Goal: Task Accomplishment & Management: Use online tool/utility

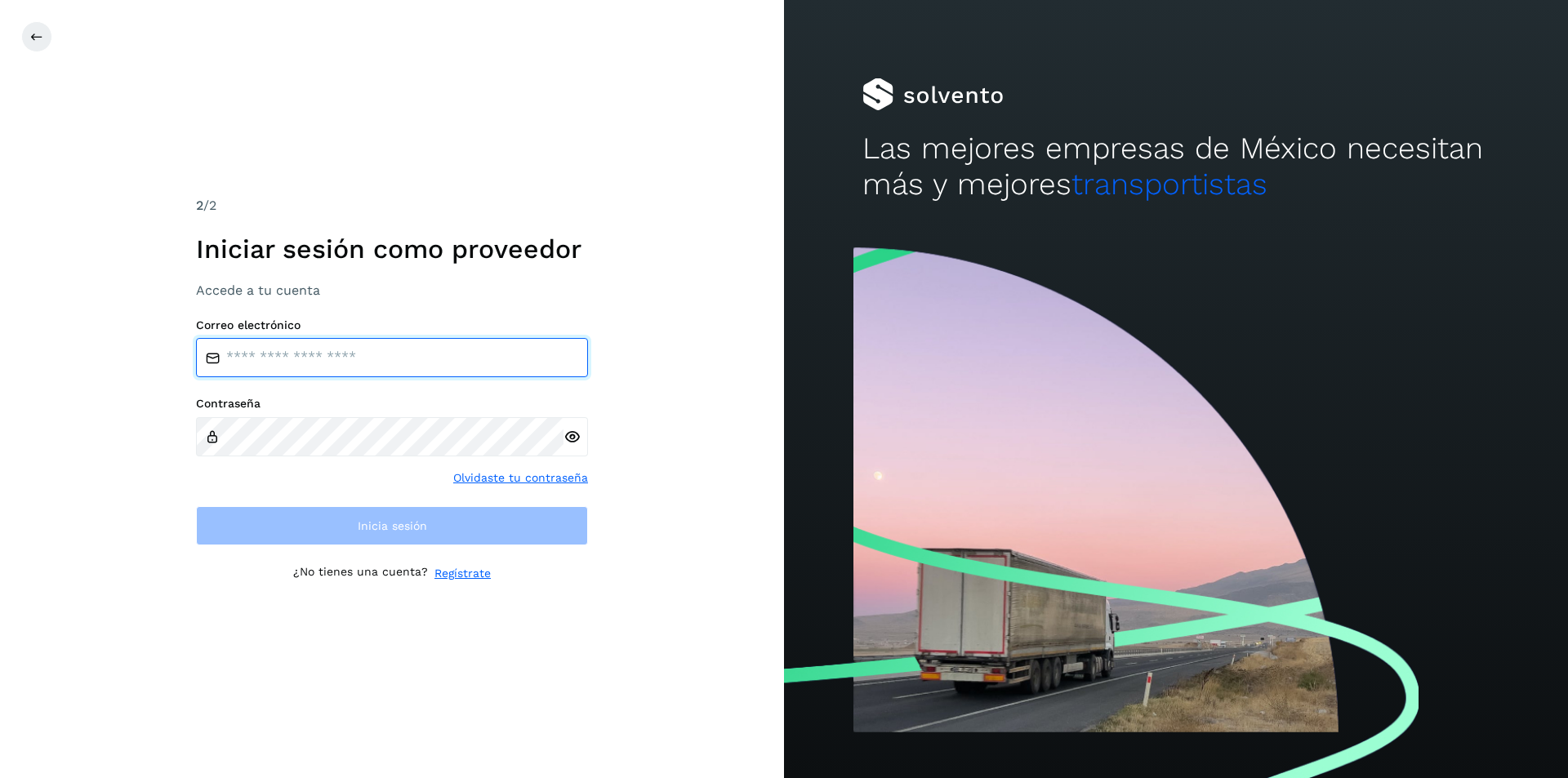
type input "**********"
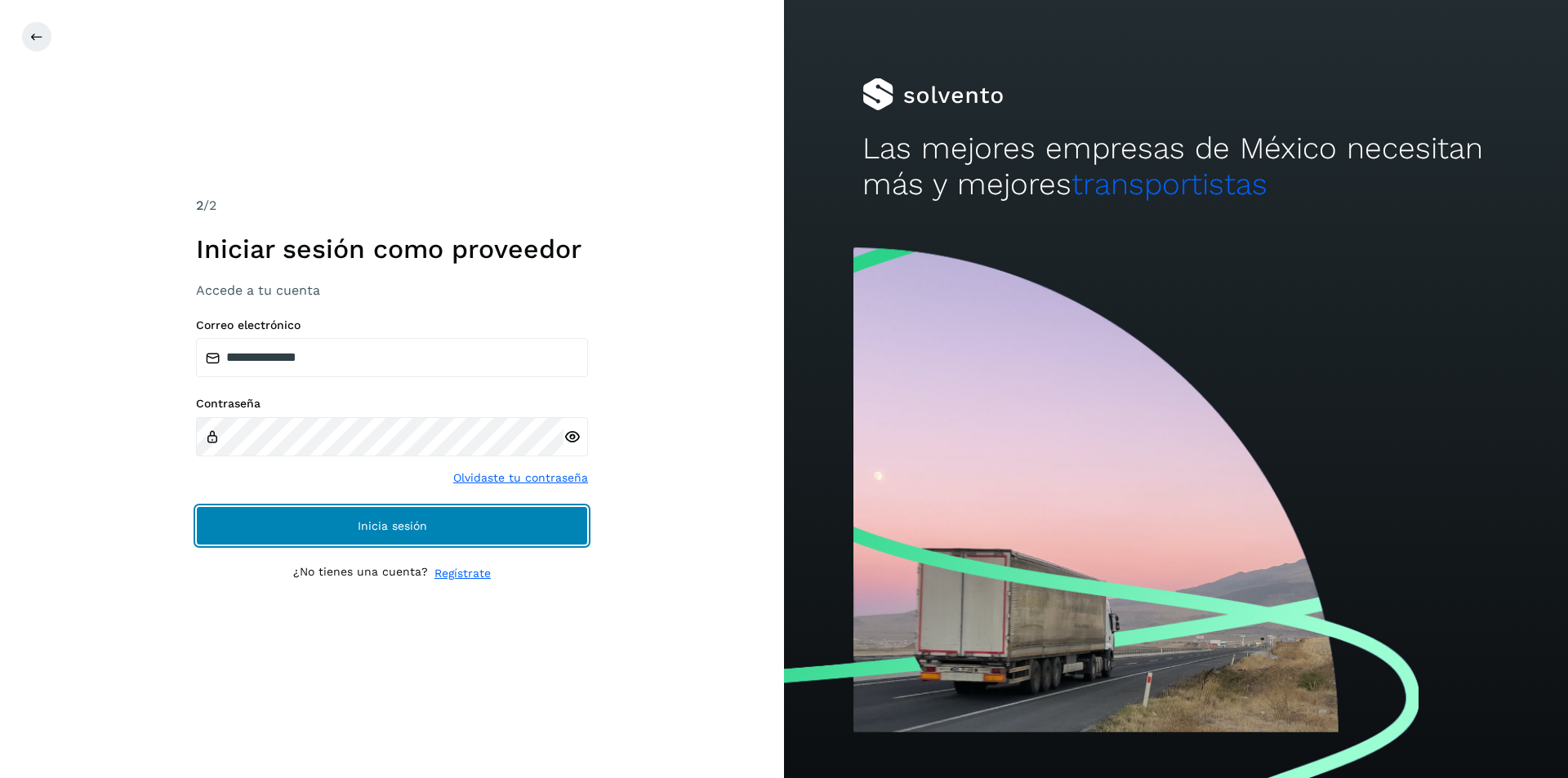
click at [344, 534] on button "Inicia sesión" at bounding box center [392, 525] width 392 height 39
click at [356, 522] on button "Inicia sesión" at bounding box center [392, 525] width 392 height 39
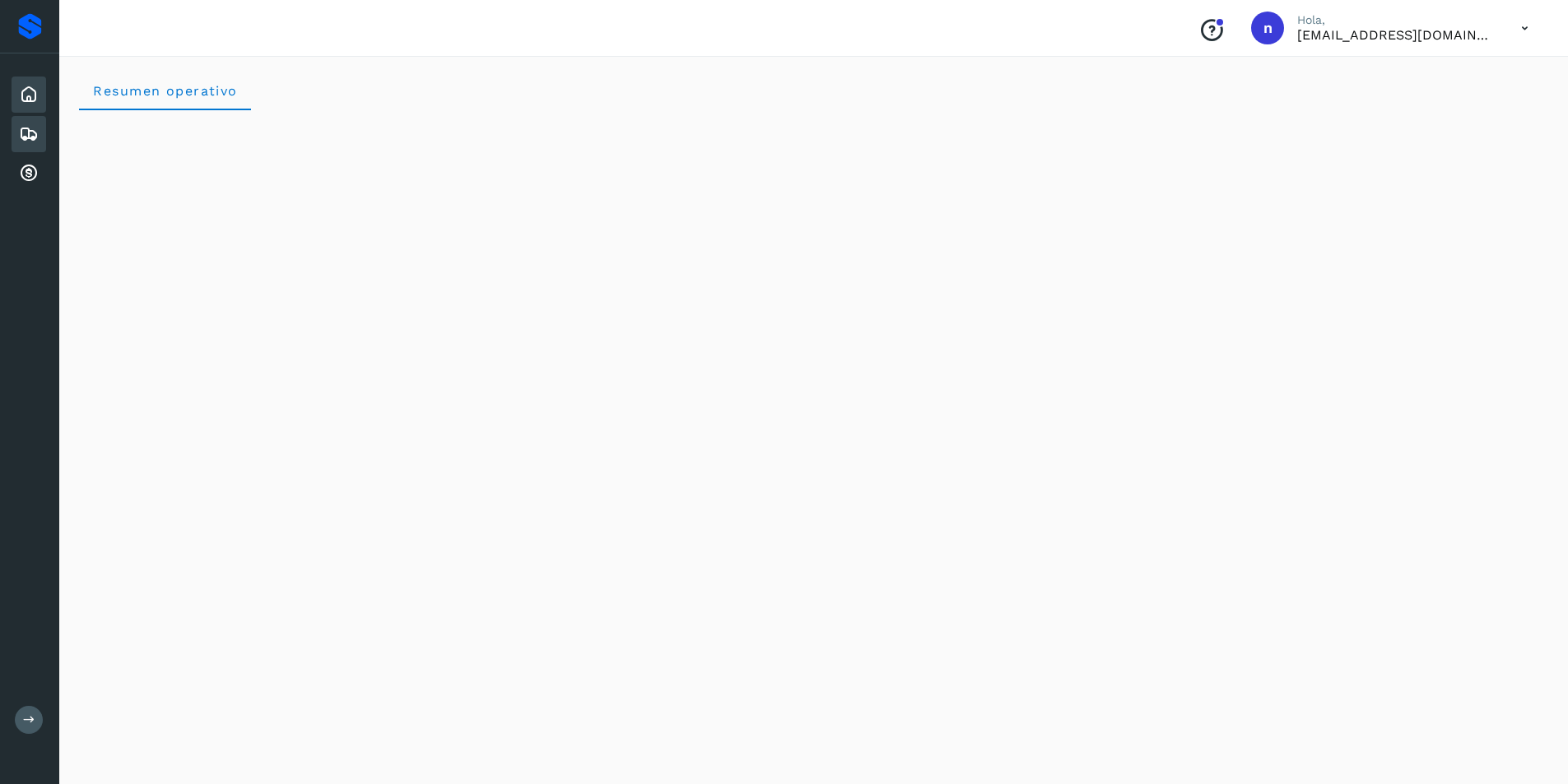
click at [35, 128] on icon at bounding box center [29, 134] width 20 height 20
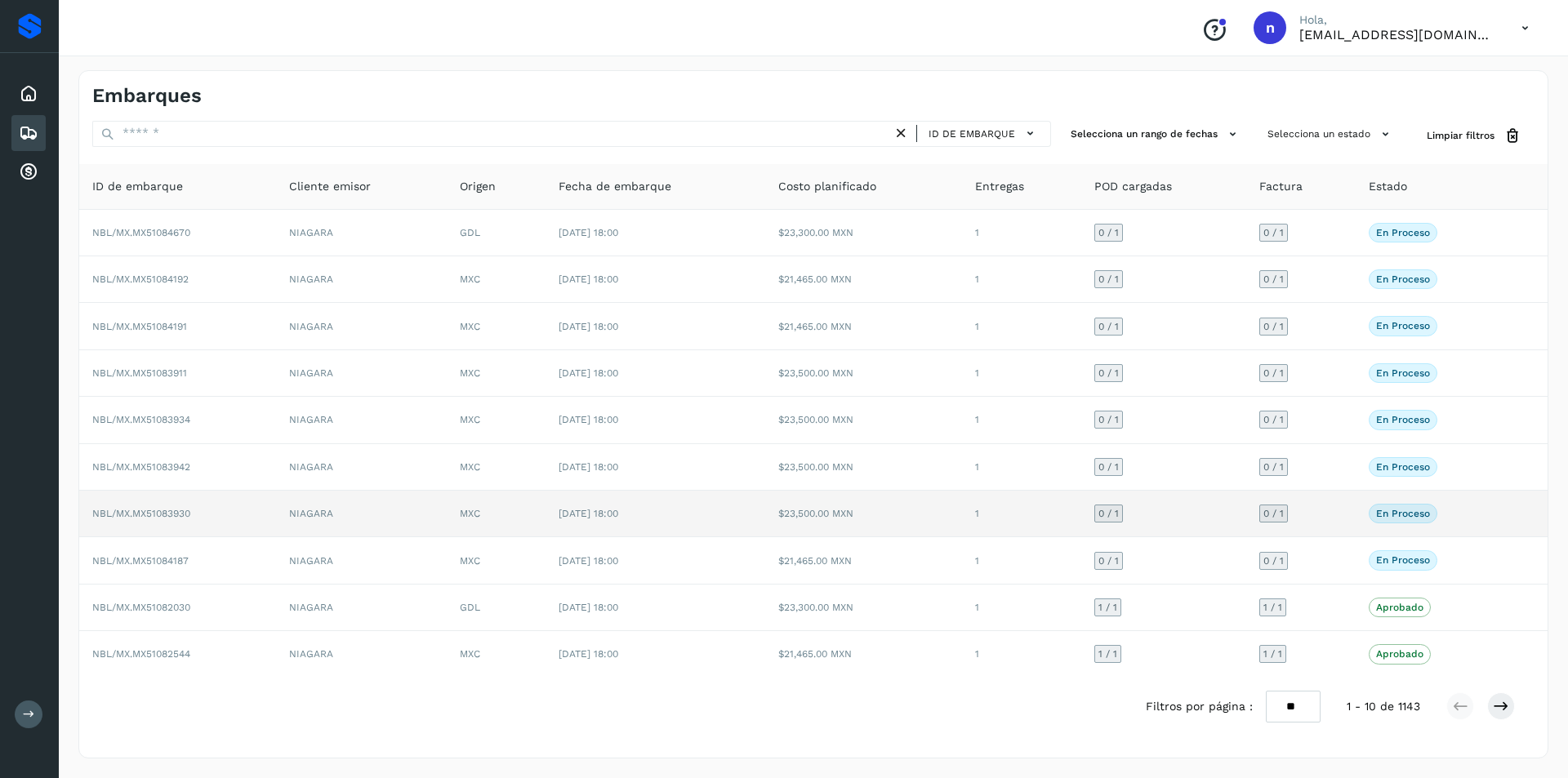
click at [168, 510] on span "NBL/MX.MX51083930" at bounding box center [141, 514] width 98 height 12
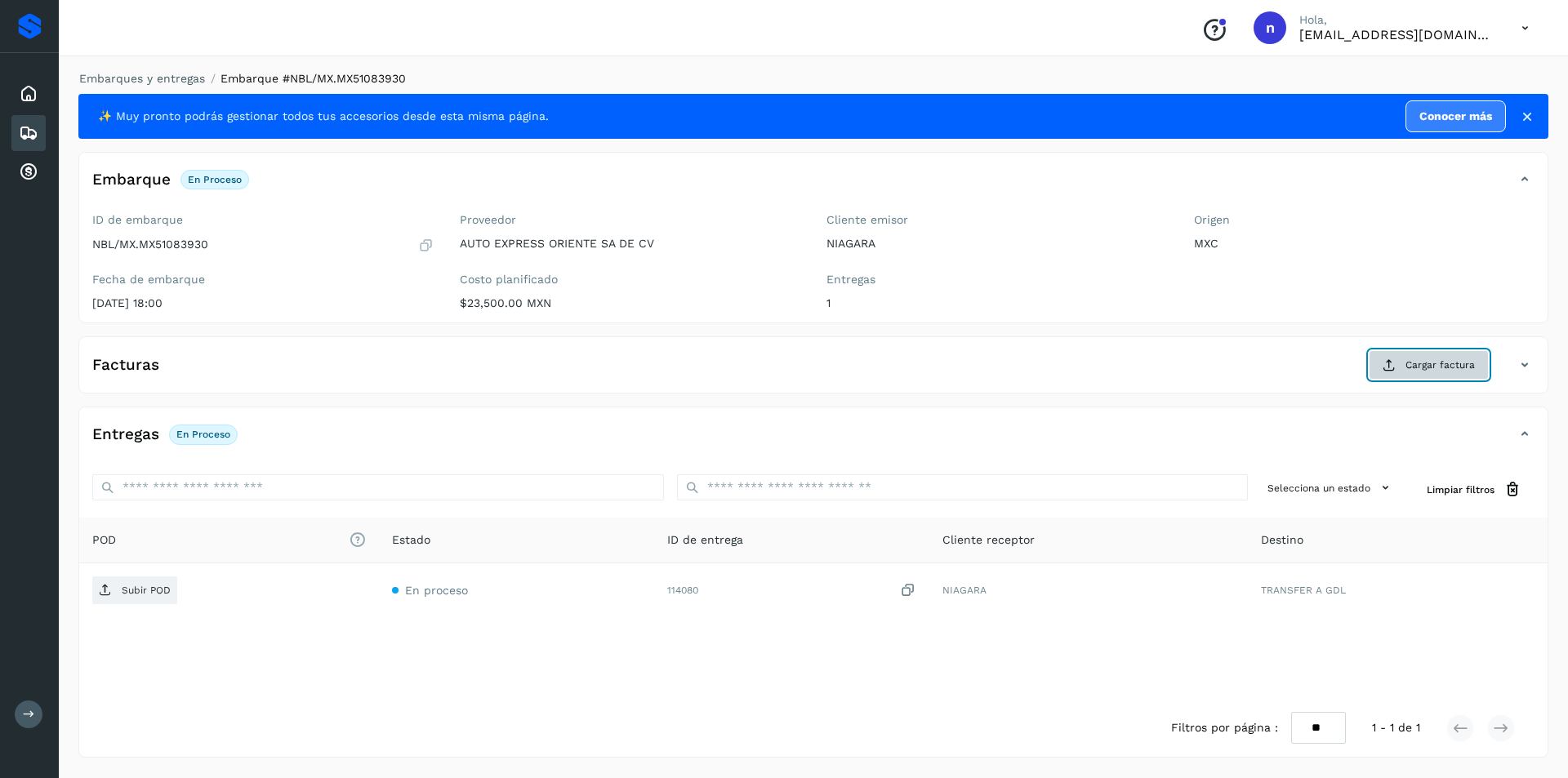
click at [1423, 363] on span "Cargar factura" at bounding box center [1440, 365] width 69 height 15
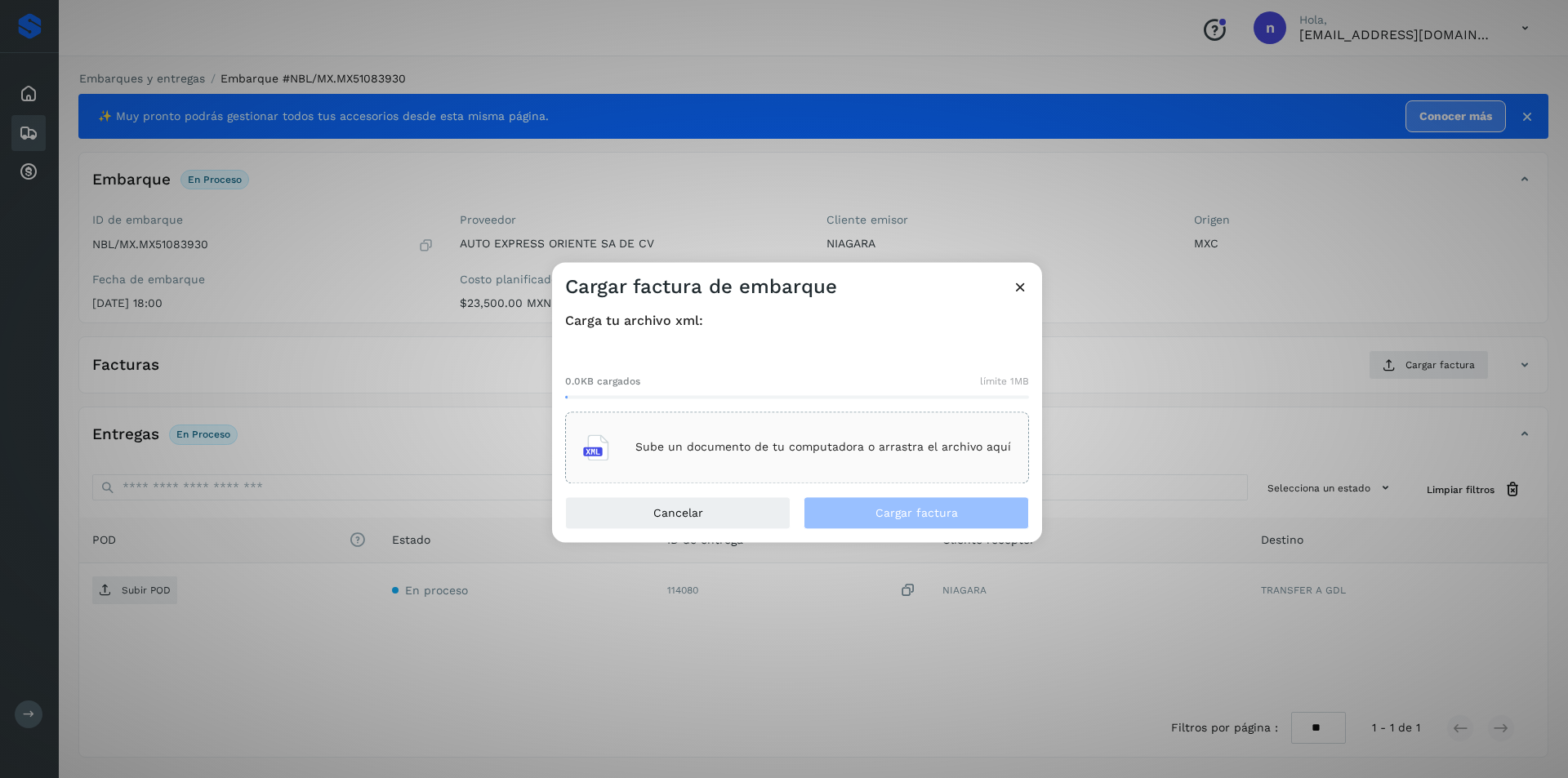
click at [734, 442] on p "Sube un documento de tu computadora o arrastra el archivo aquí" at bounding box center [823, 448] width 376 height 14
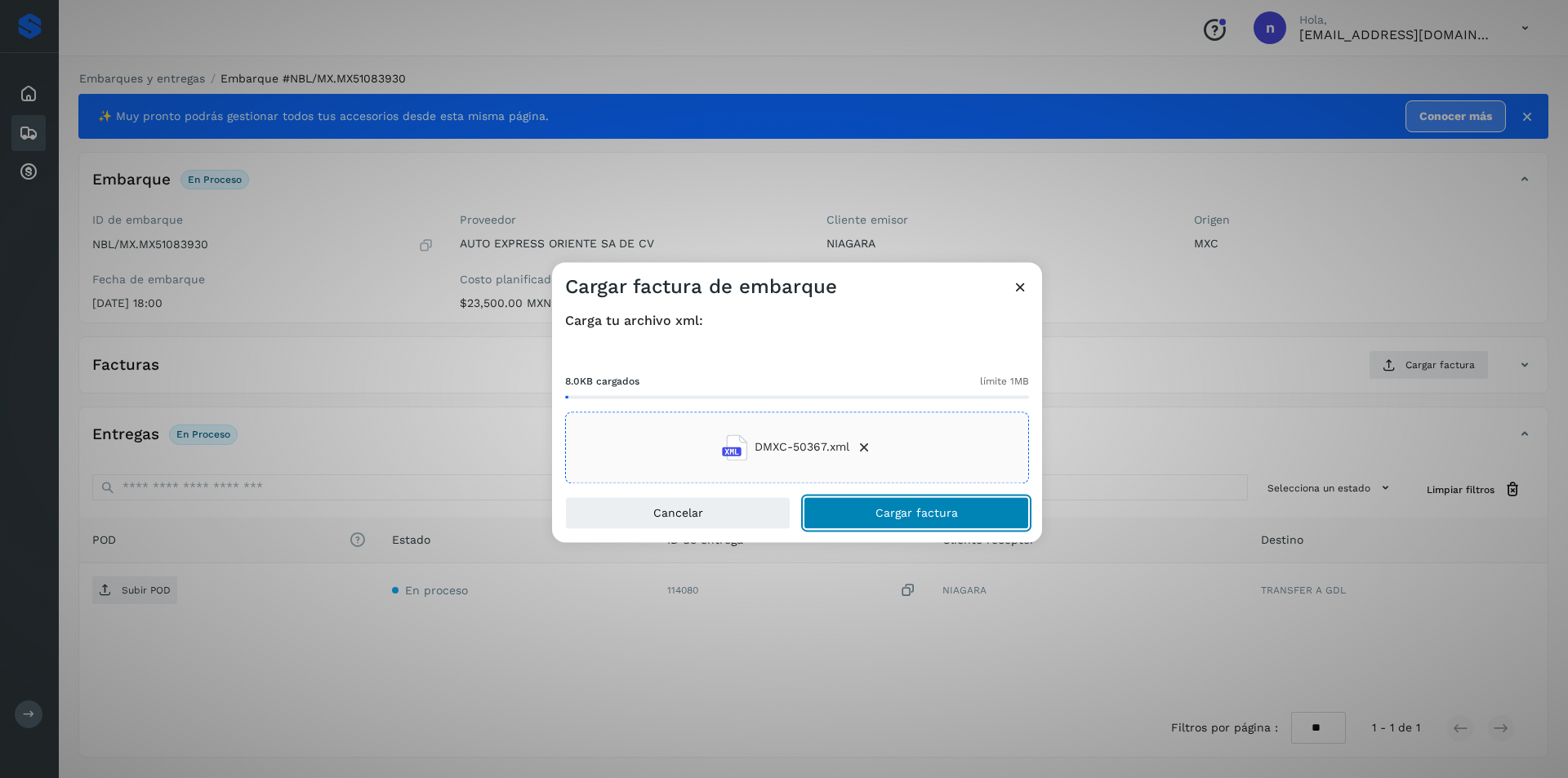
click at [902, 510] on span "Cargar factura" at bounding box center [916, 513] width 83 height 12
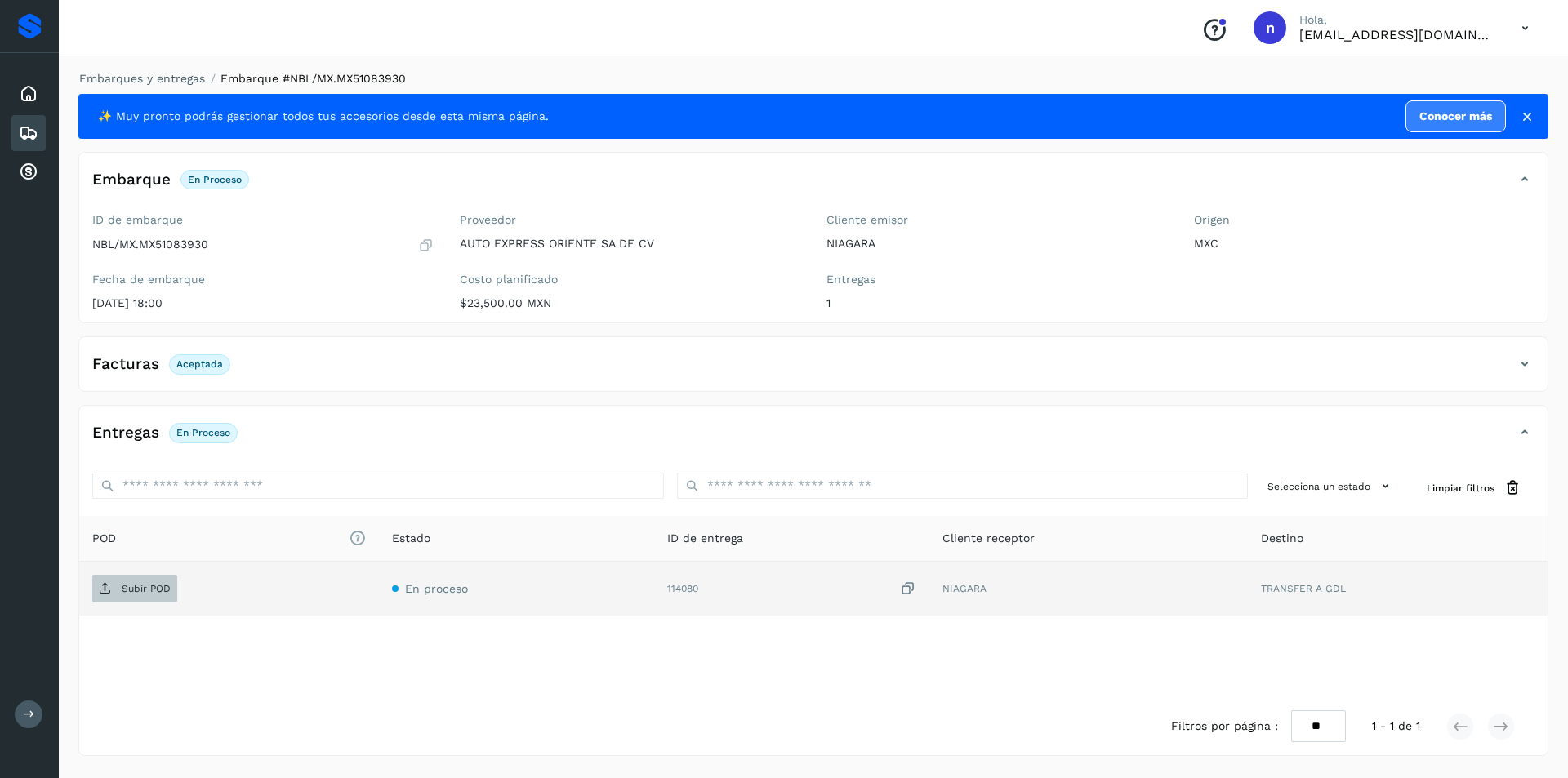
click at [130, 583] on p "Subir POD" at bounding box center [145, 589] width 49 height 12
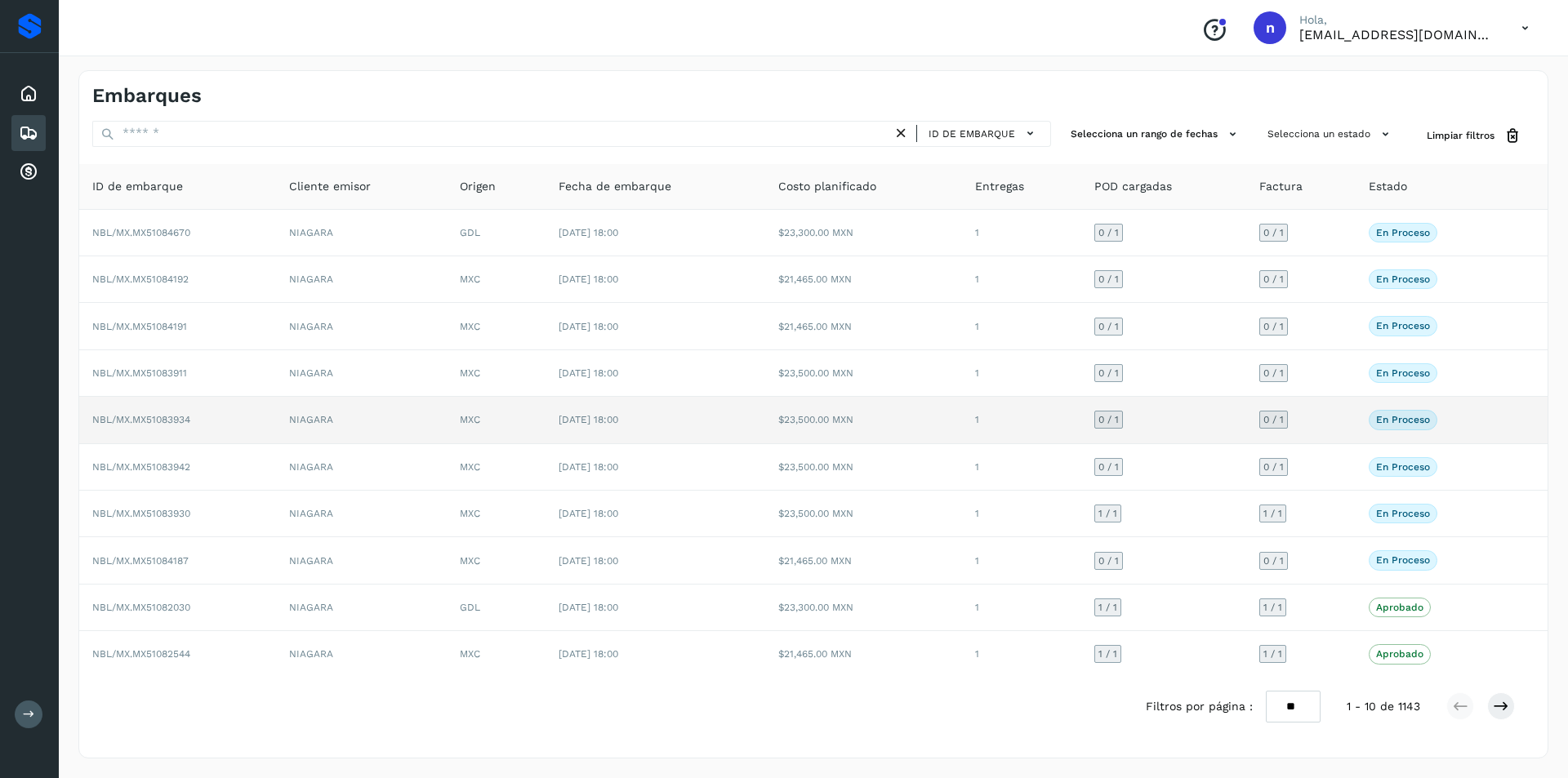
click at [155, 417] on span "NBL/MX.MX51083934" at bounding box center [141, 420] width 98 height 12
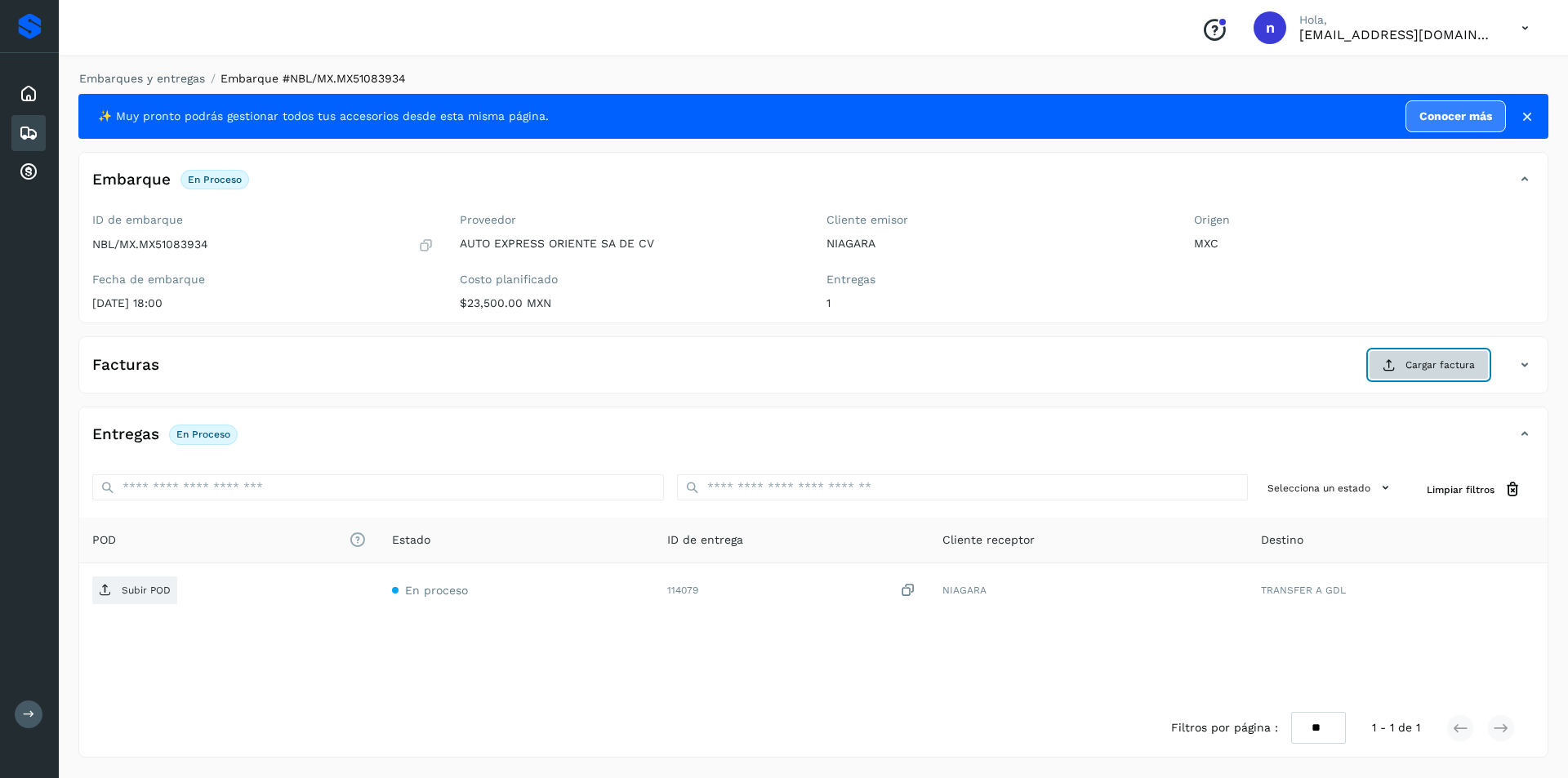
click at [1427, 361] on span "Cargar factura" at bounding box center [1440, 365] width 69 height 15
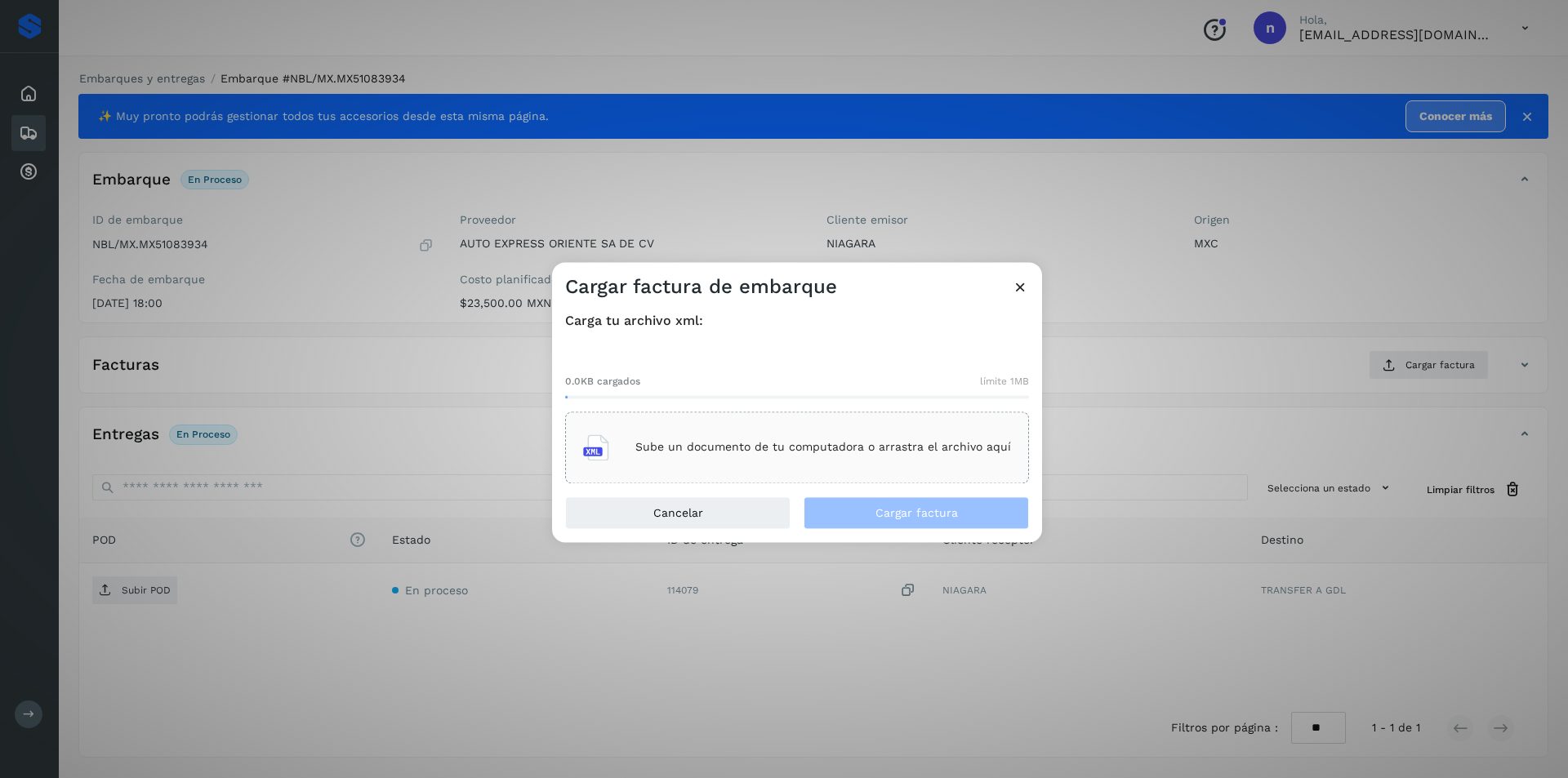
click at [815, 447] on p "Sube un documento de tu computadora o arrastra el archivo aquí" at bounding box center [823, 448] width 376 height 14
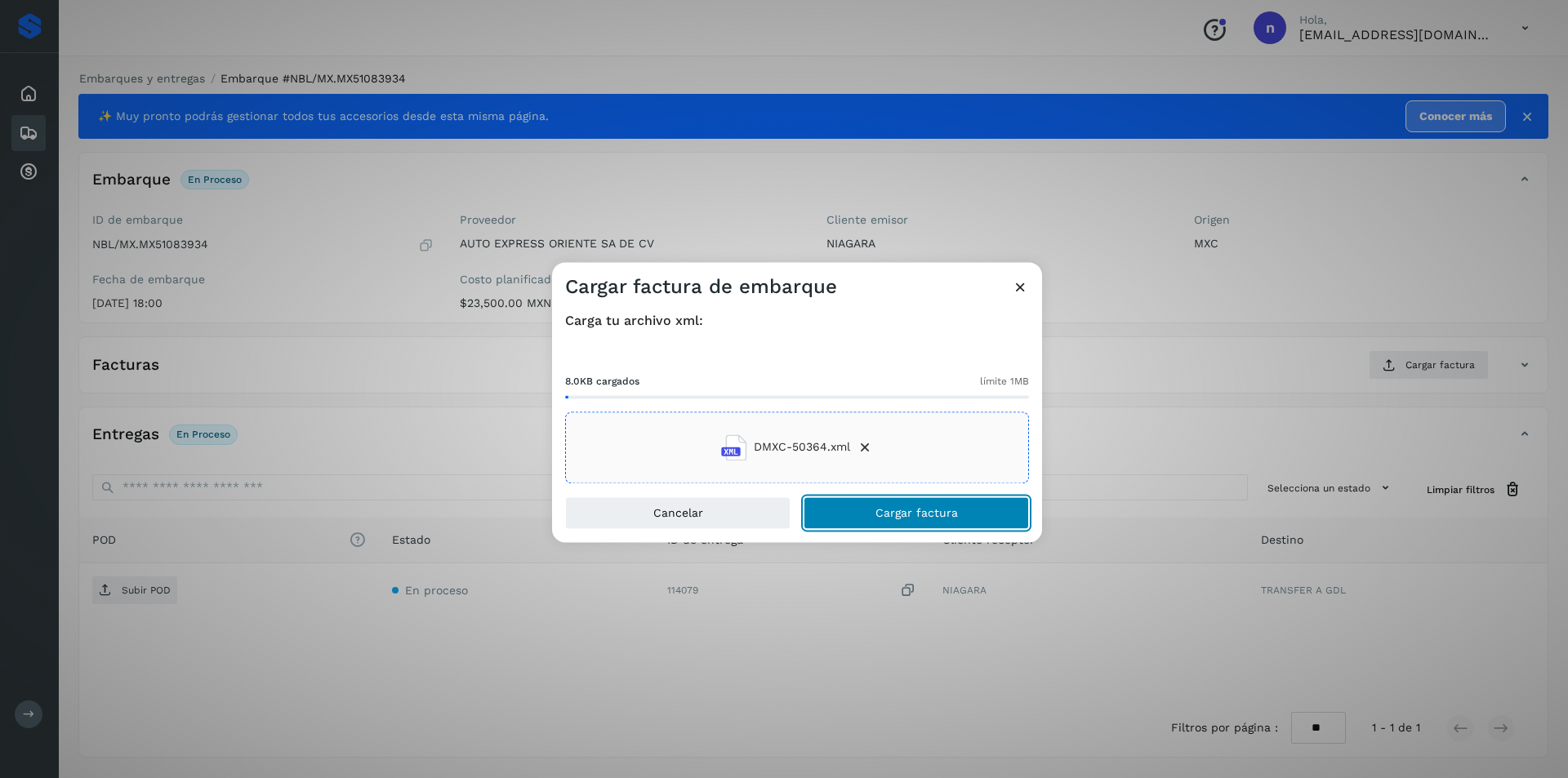
click at [894, 513] on span "Cargar factura" at bounding box center [916, 513] width 83 height 12
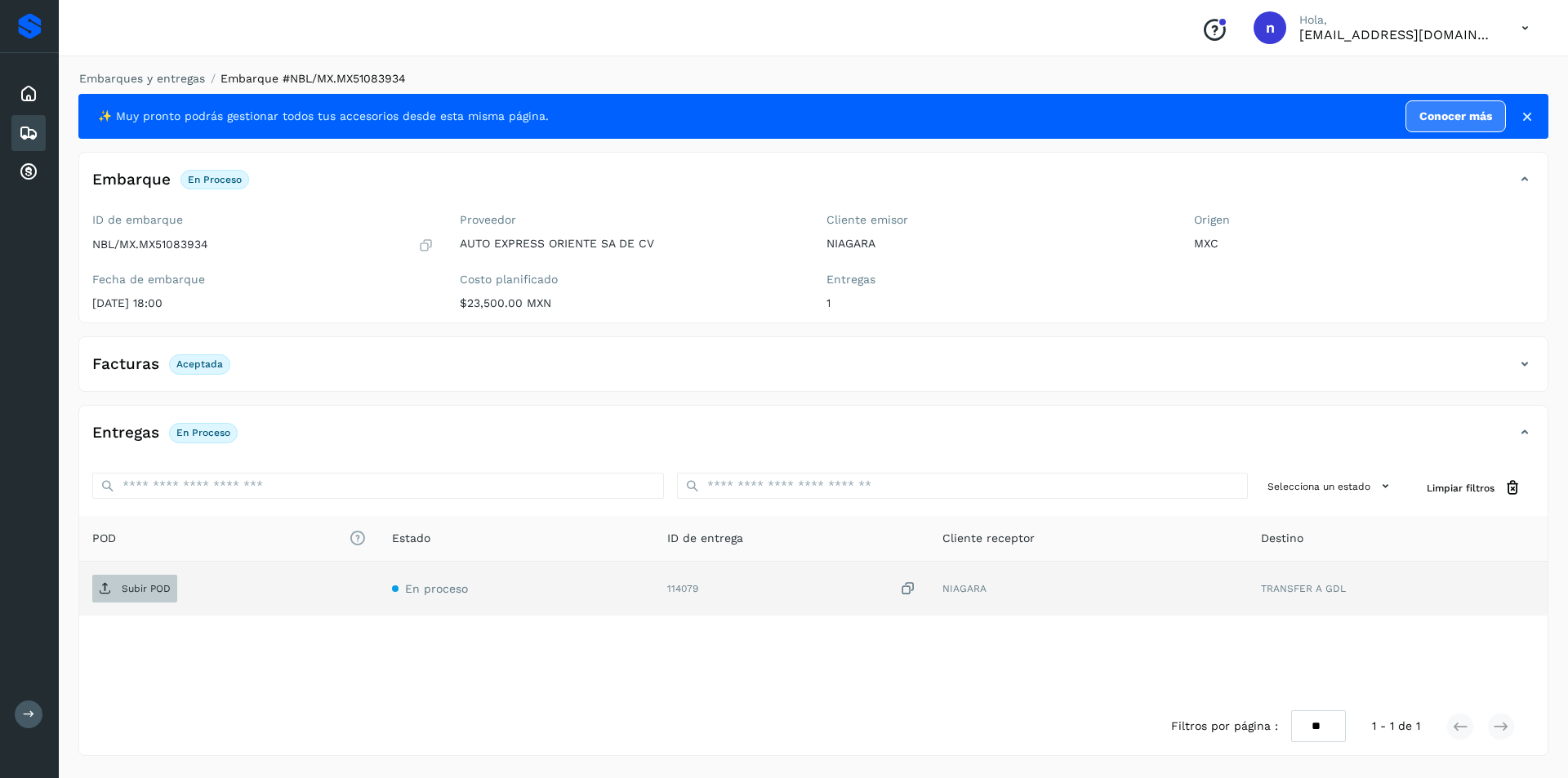
click at [137, 584] on p "Subir POD" at bounding box center [145, 589] width 49 height 12
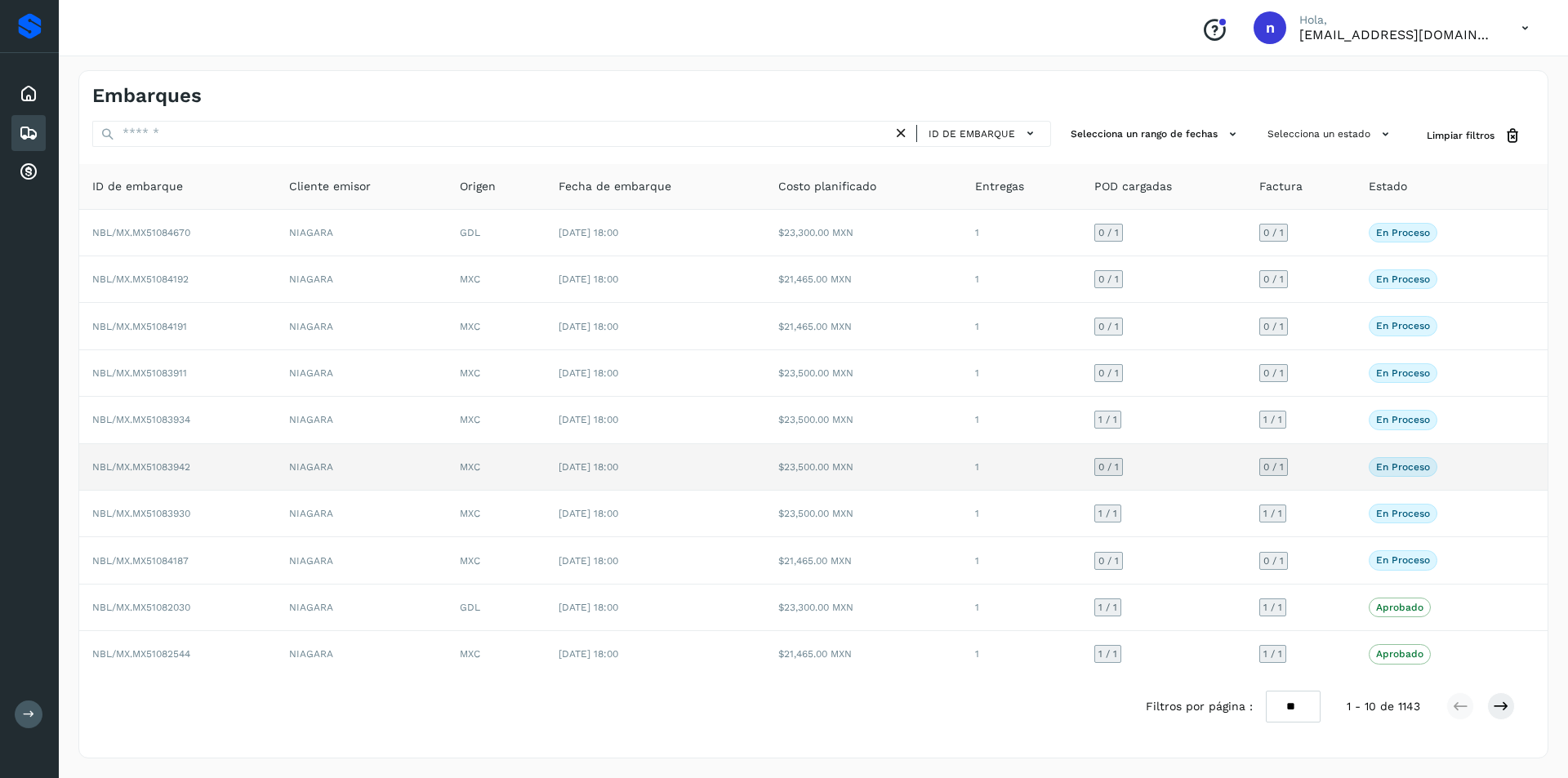
click at [162, 463] on span "NBL/MX.MX51083942" at bounding box center [141, 467] width 98 height 12
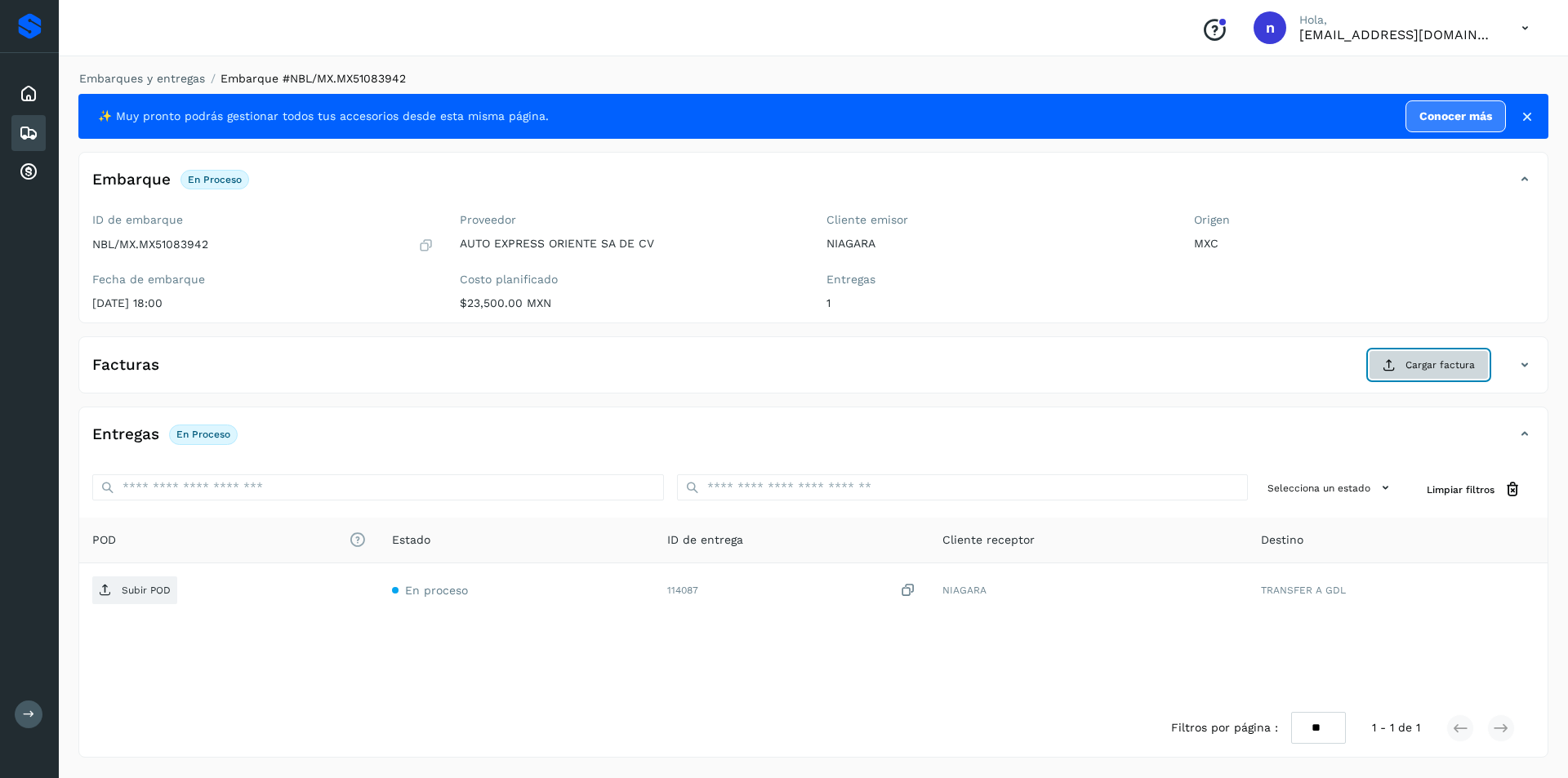
click at [1423, 361] on span "Cargar factura" at bounding box center [1440, 365] width 69 height 15
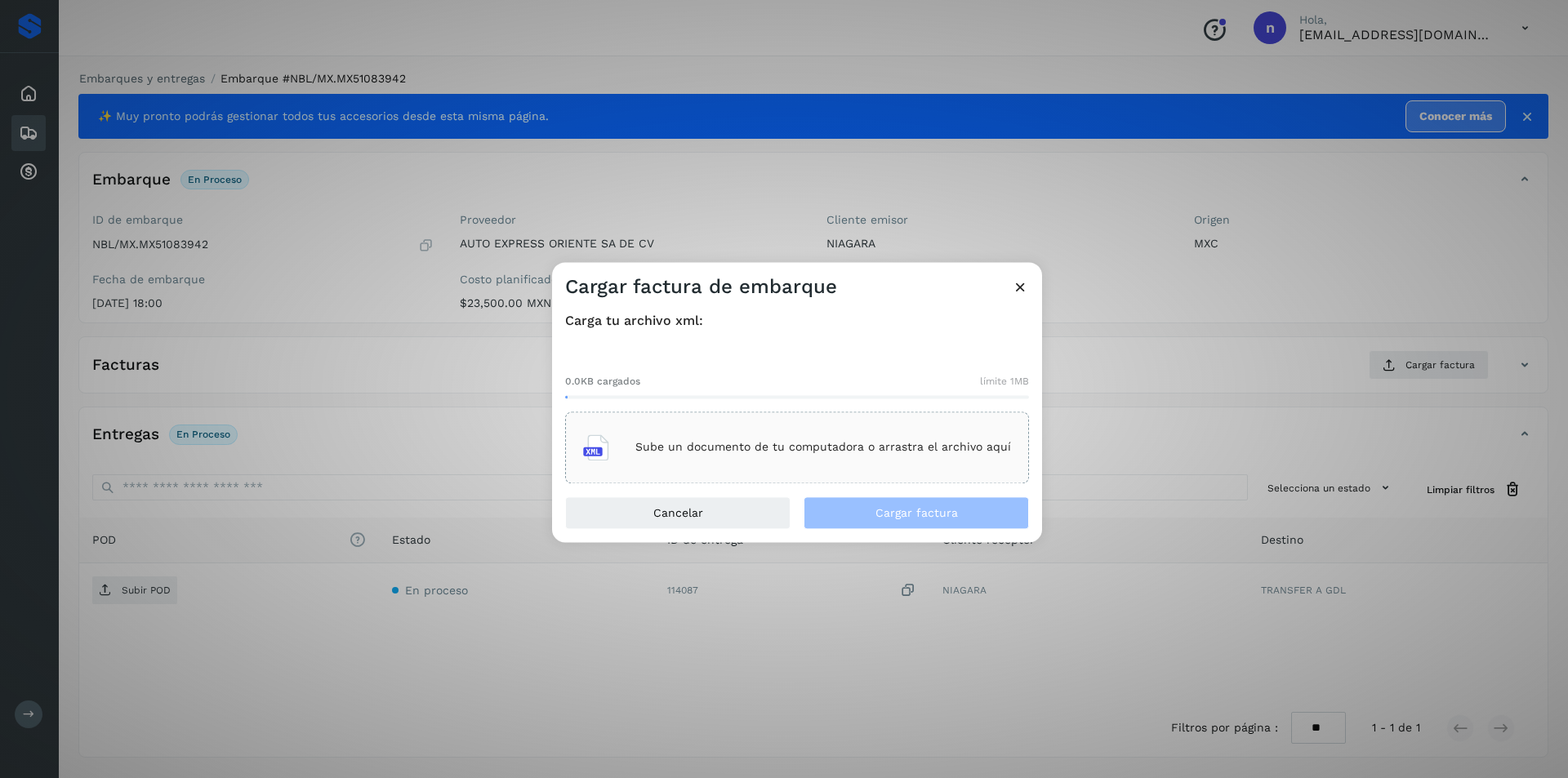
click at [810, 433] on div "Sube un documento de tu computadora o arrastra el archivo aquí" at bounding box center [797, 447] width 428 height 44
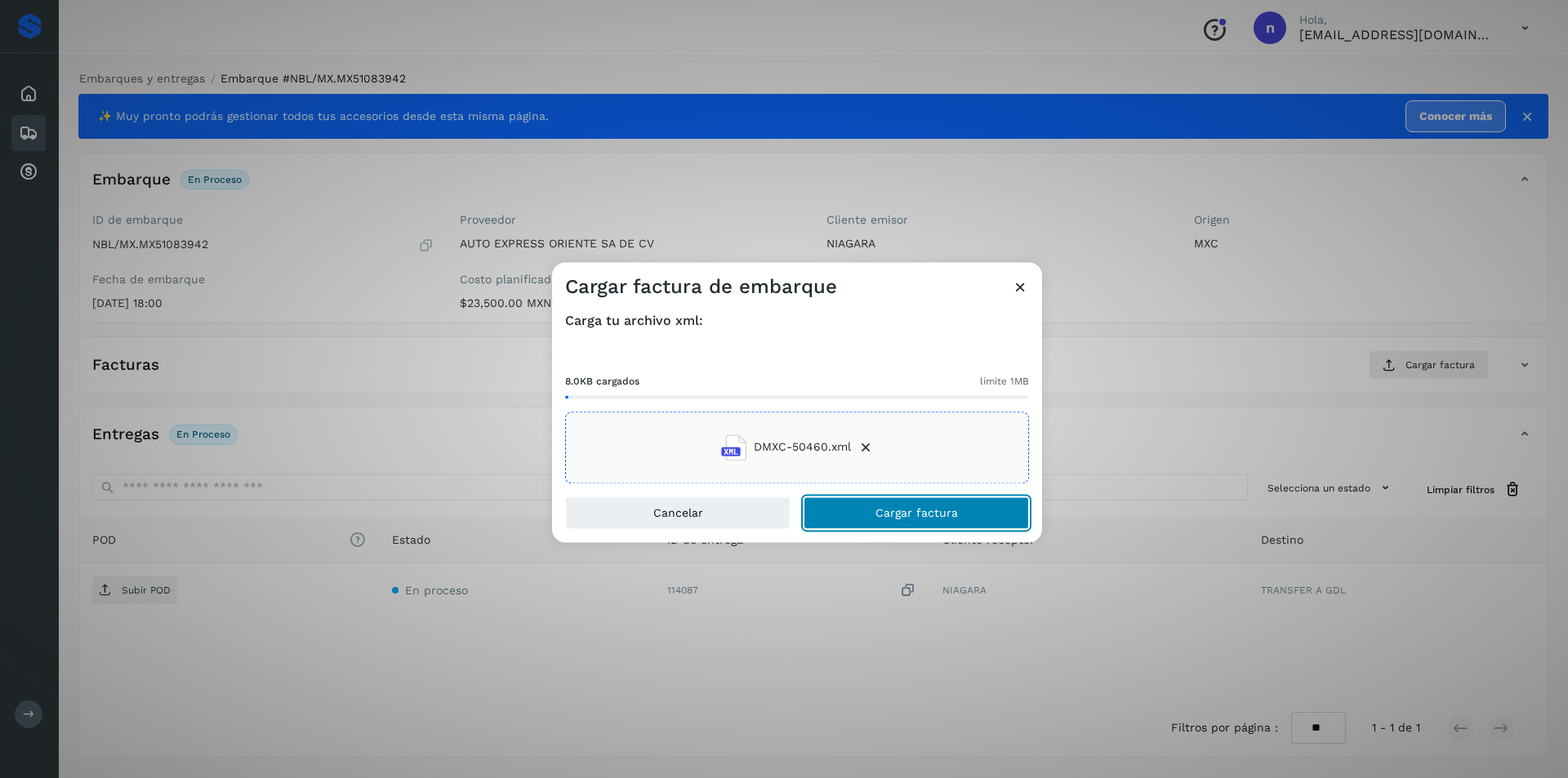
click at [898, 509] on span "Cargar factura" at bounding box center [916, 513] width 83 height 12
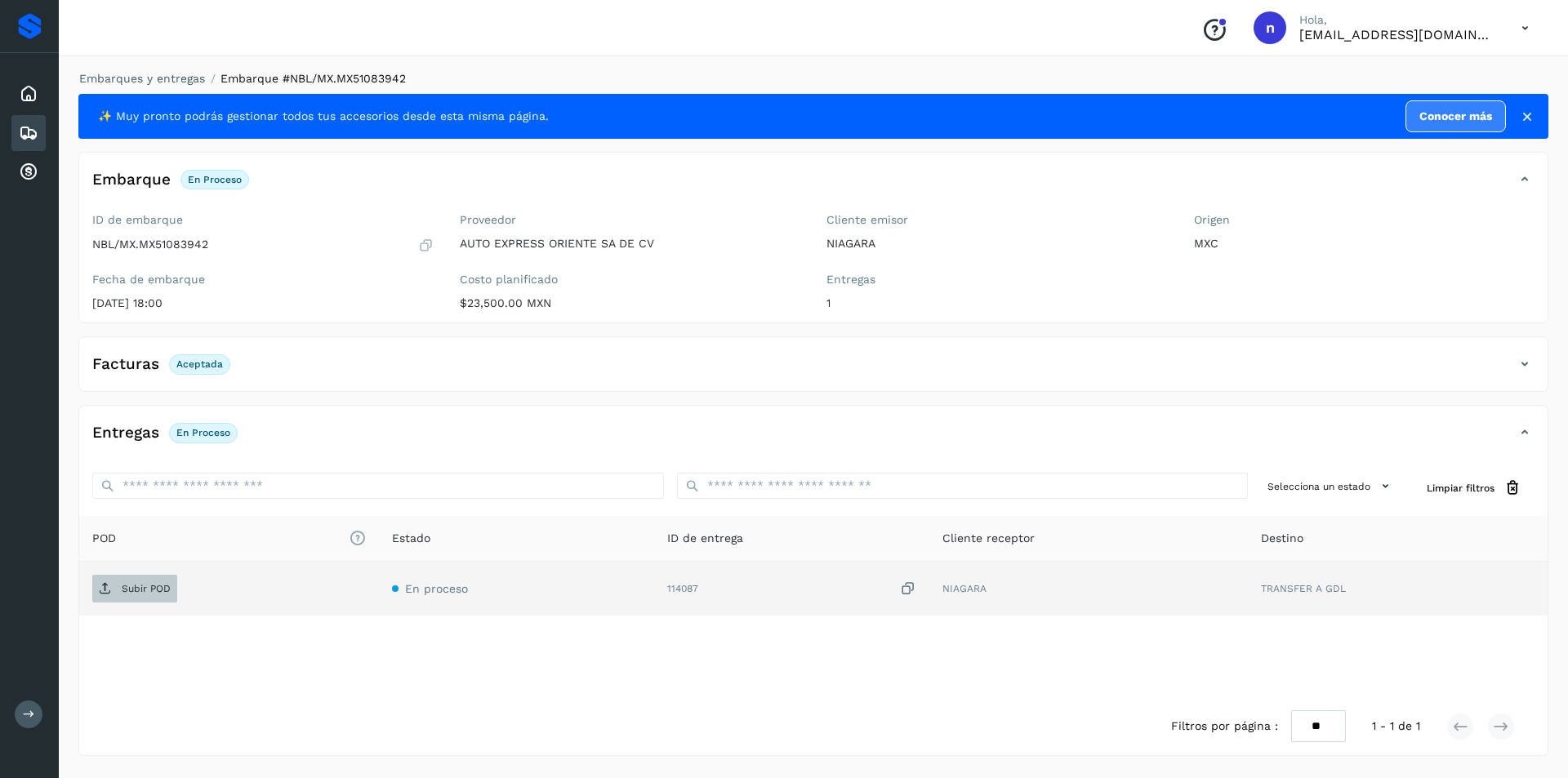
click at [117, 584] on span "Subir POD" at bounding box center [135, 589] width 85 height 26
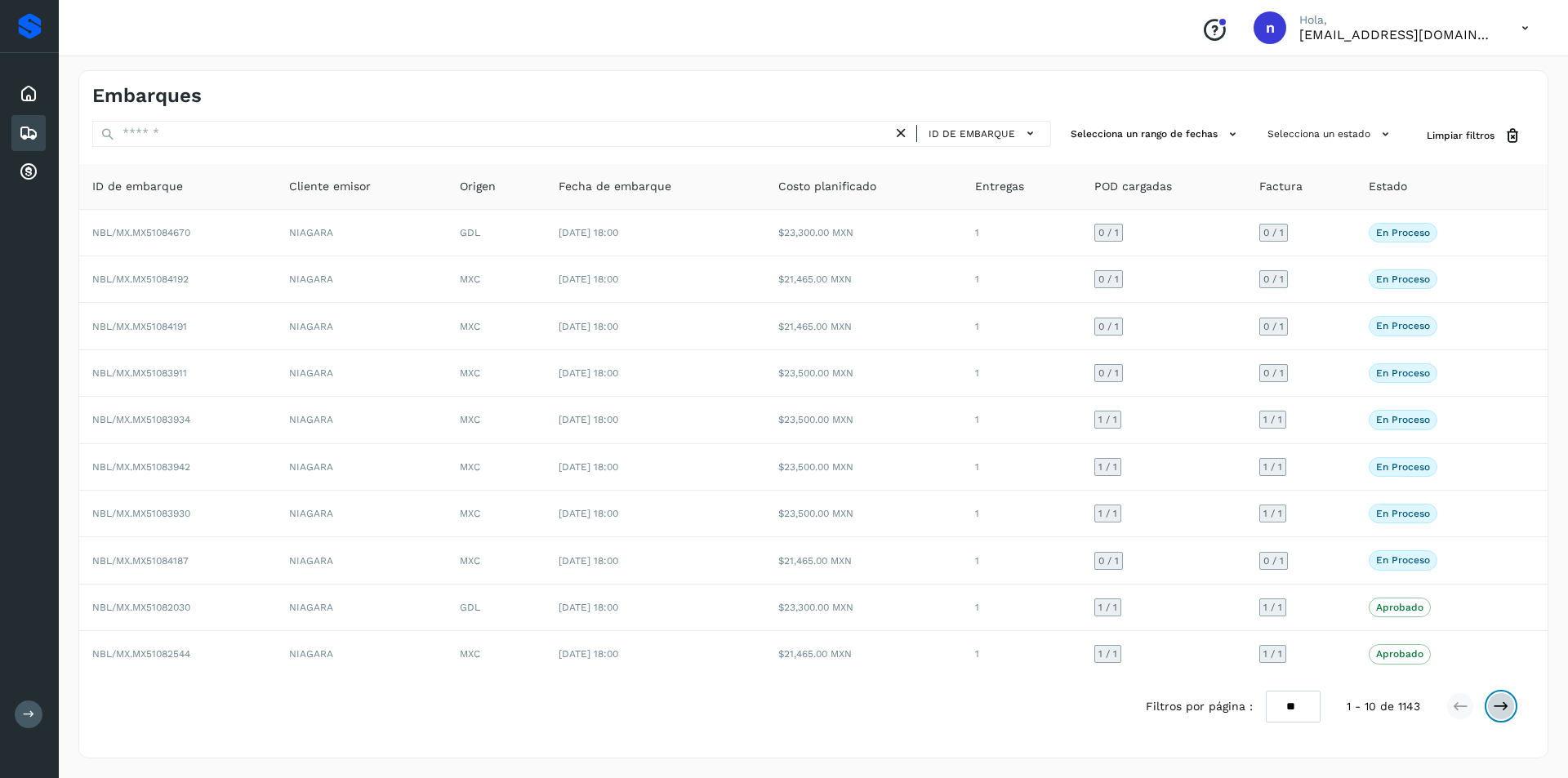
click at [1501, 705] on icon at bounding box center [1501, 706] width 17 height 17
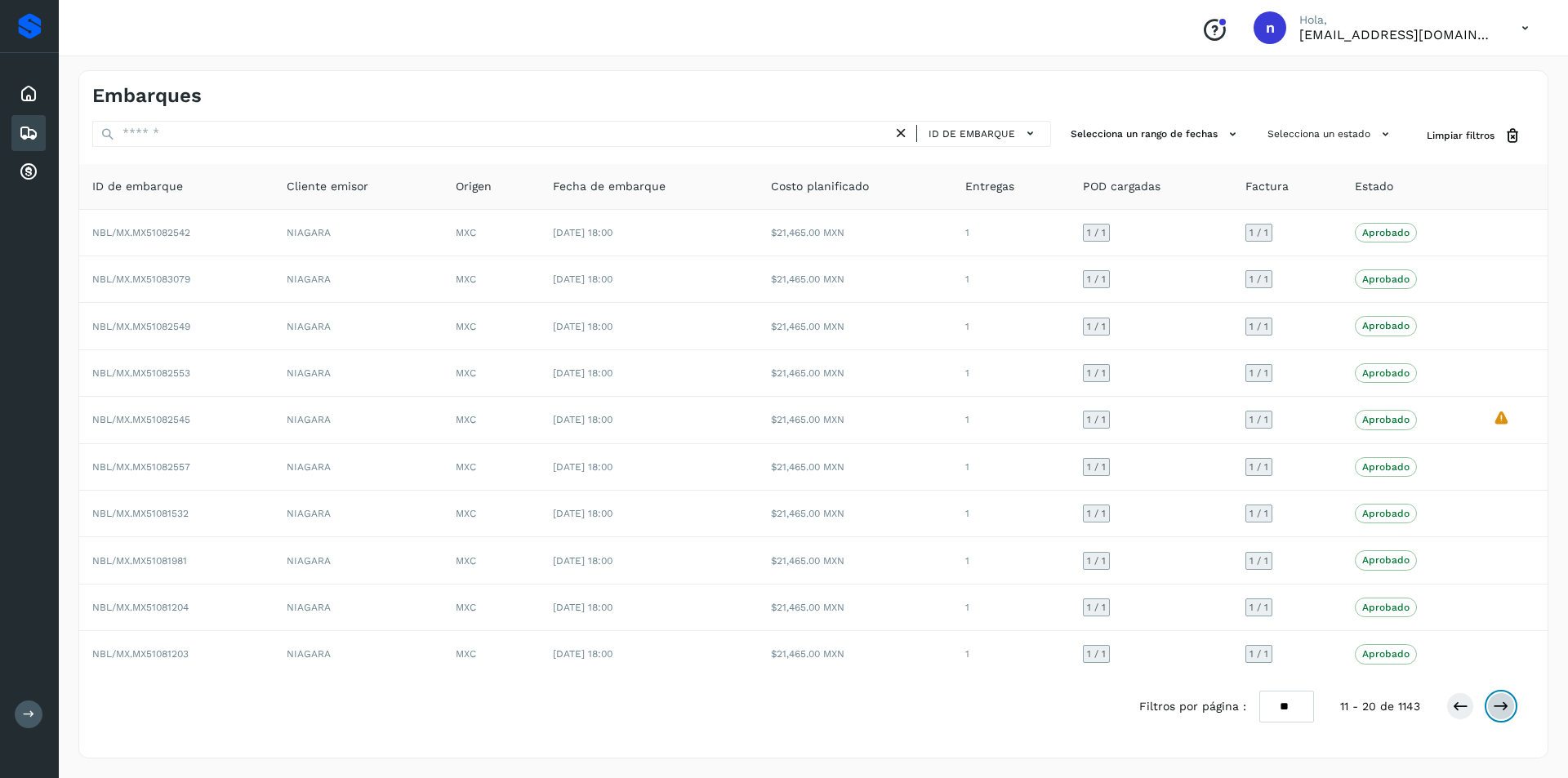
click at [1500, 705] on icon at bounding box center [1501, 706] width 17 height 17
click at [1460, 704] on icon at bounding box center [1460, 706] width 17 height 17
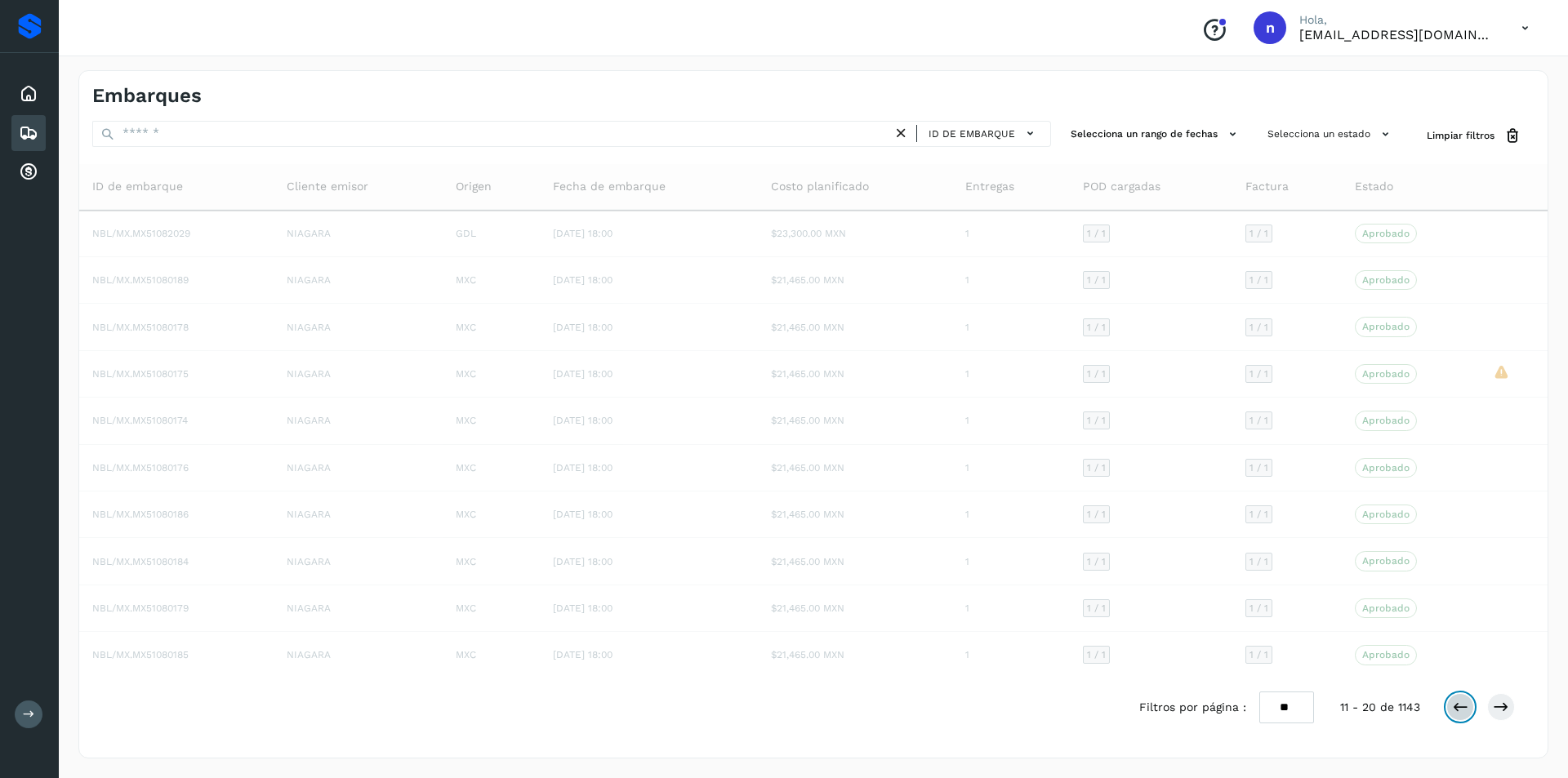
click at [1460, 704] on icon at bounding box center [1460, 707] width 17 height 17
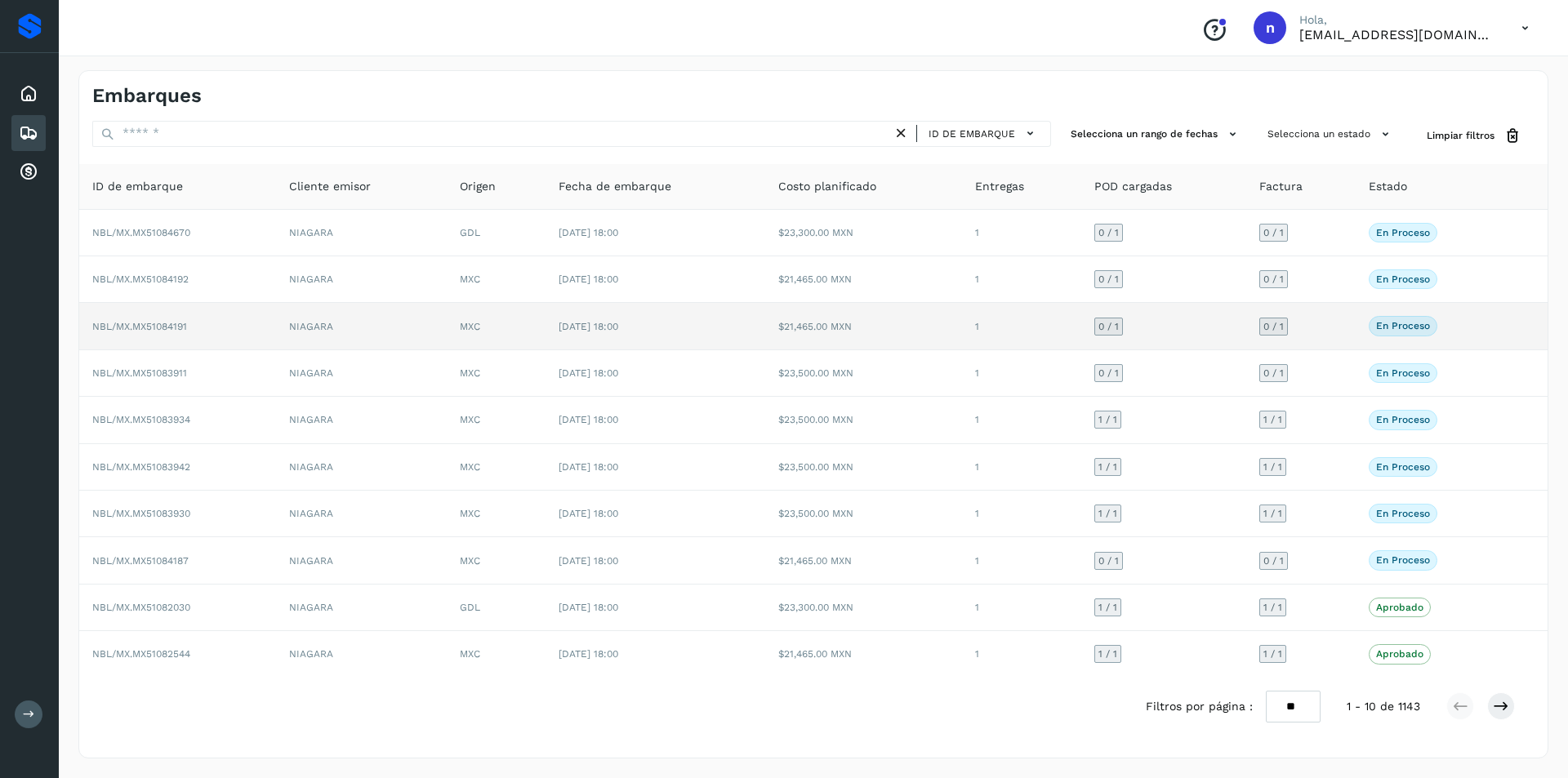
click at [164, 323] on span "NBL/MX.MX51084191" at bounding box center [140, 326] width 95 height 12
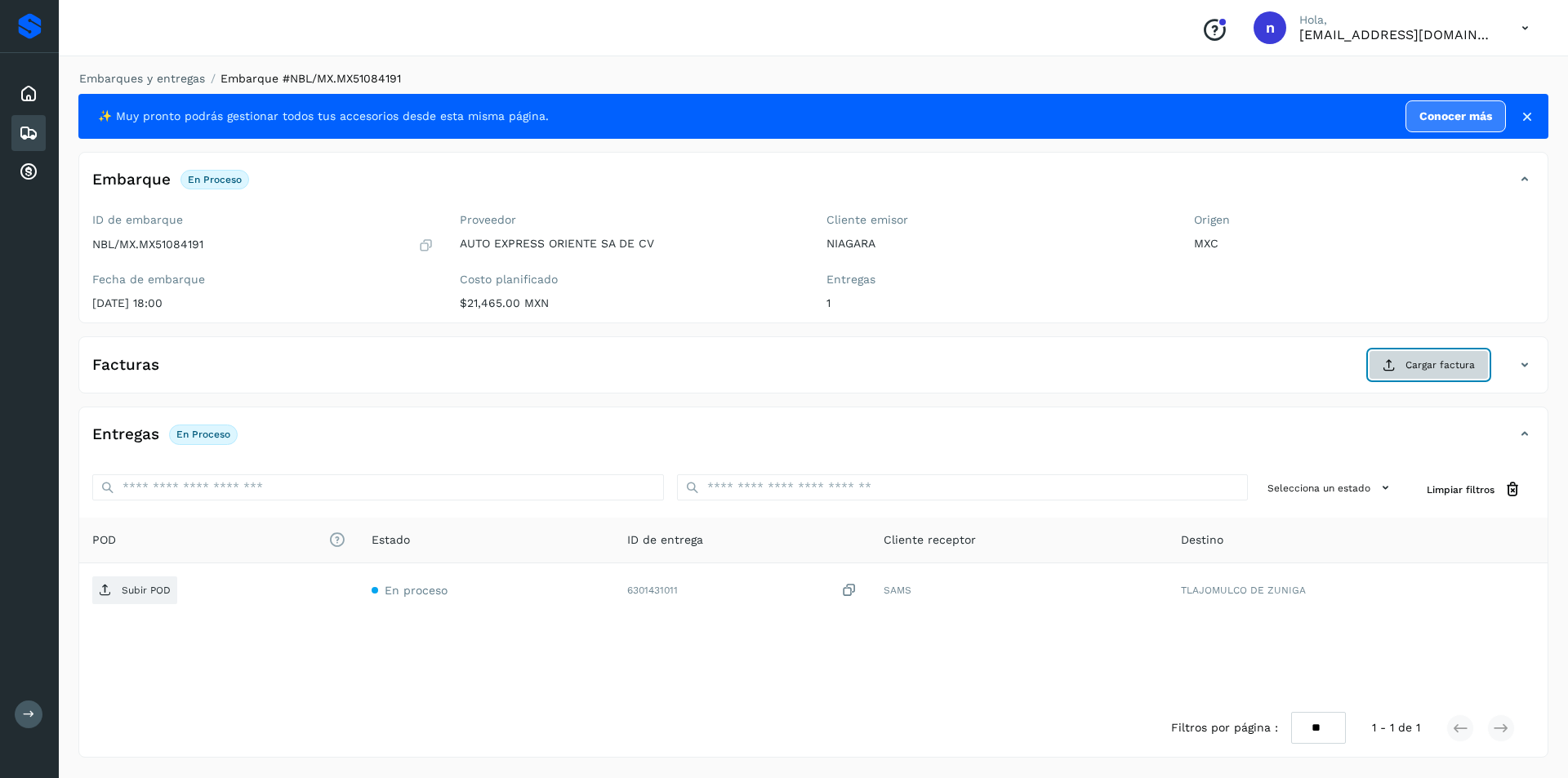
click at [1428, 365] on span "Cargar factura" at bounding box center [1440, 365] width 69 height 15
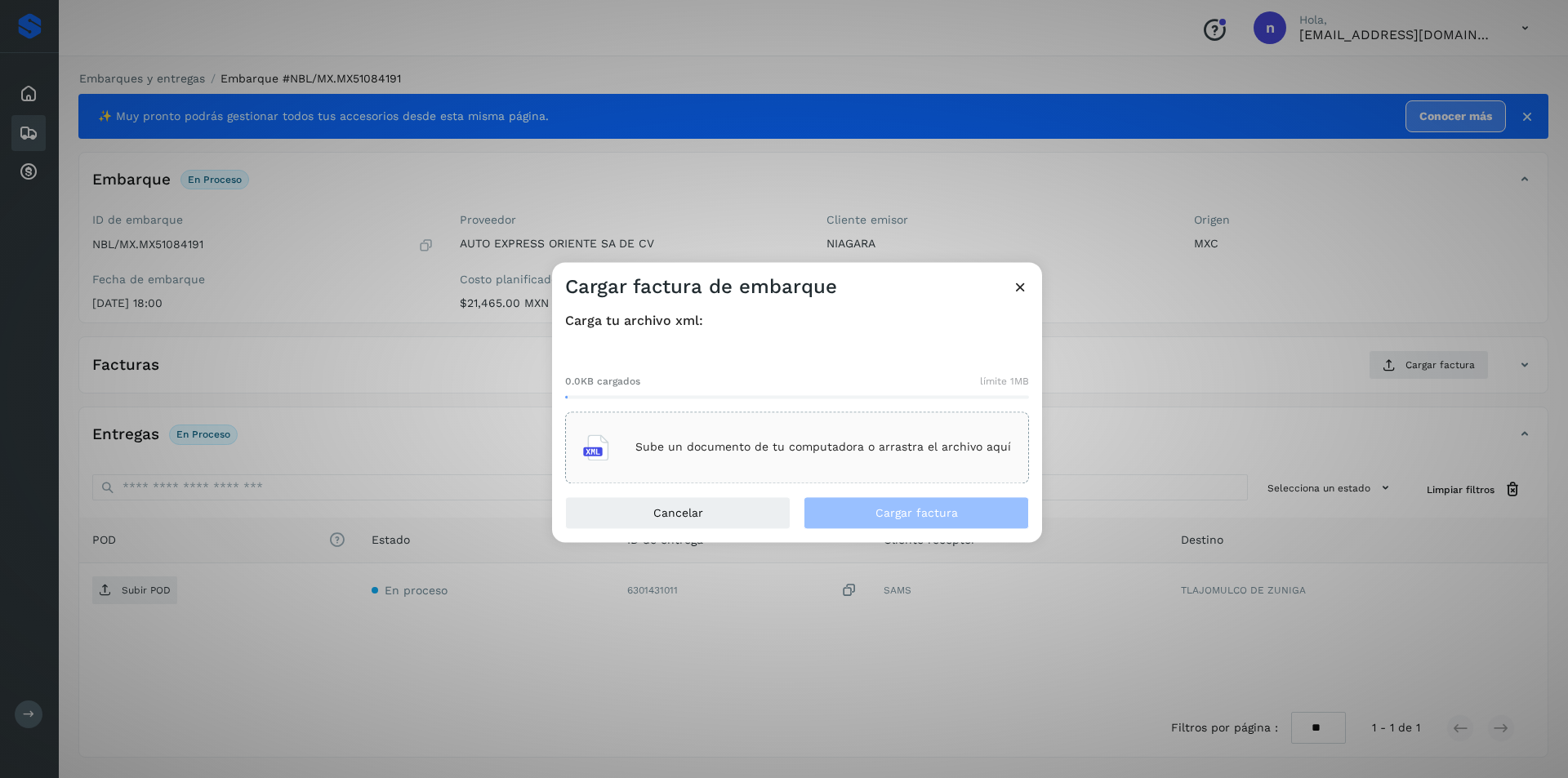
click at [748, 443] on p "Sube un documento de tu computadora o arrastra el archivo aquí" at bounding box center [823, 448] width 376 height 14
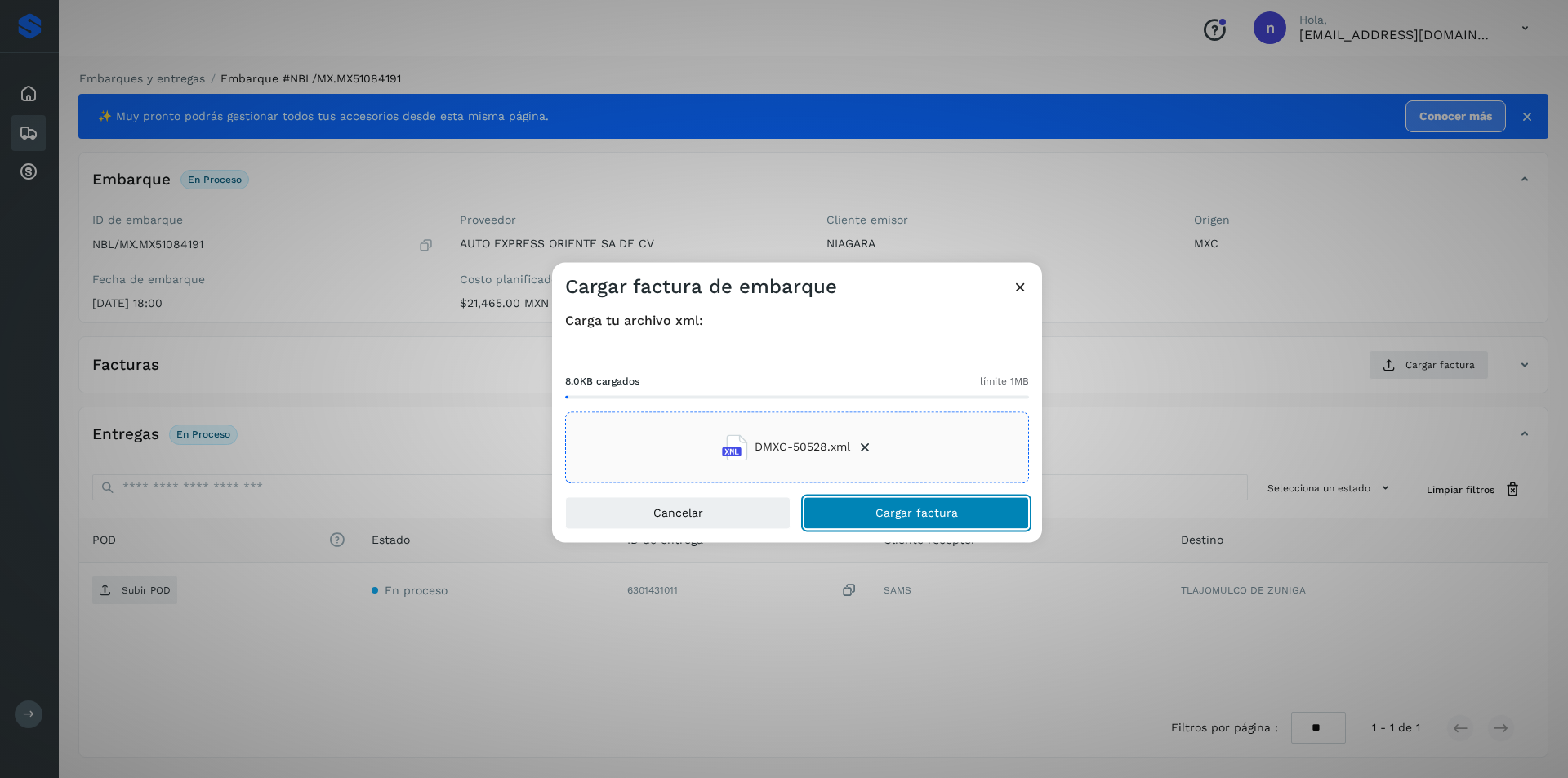
click at [925, 504] on button "Cargar factura" at bounding box center [916, 513] width 226 height 33
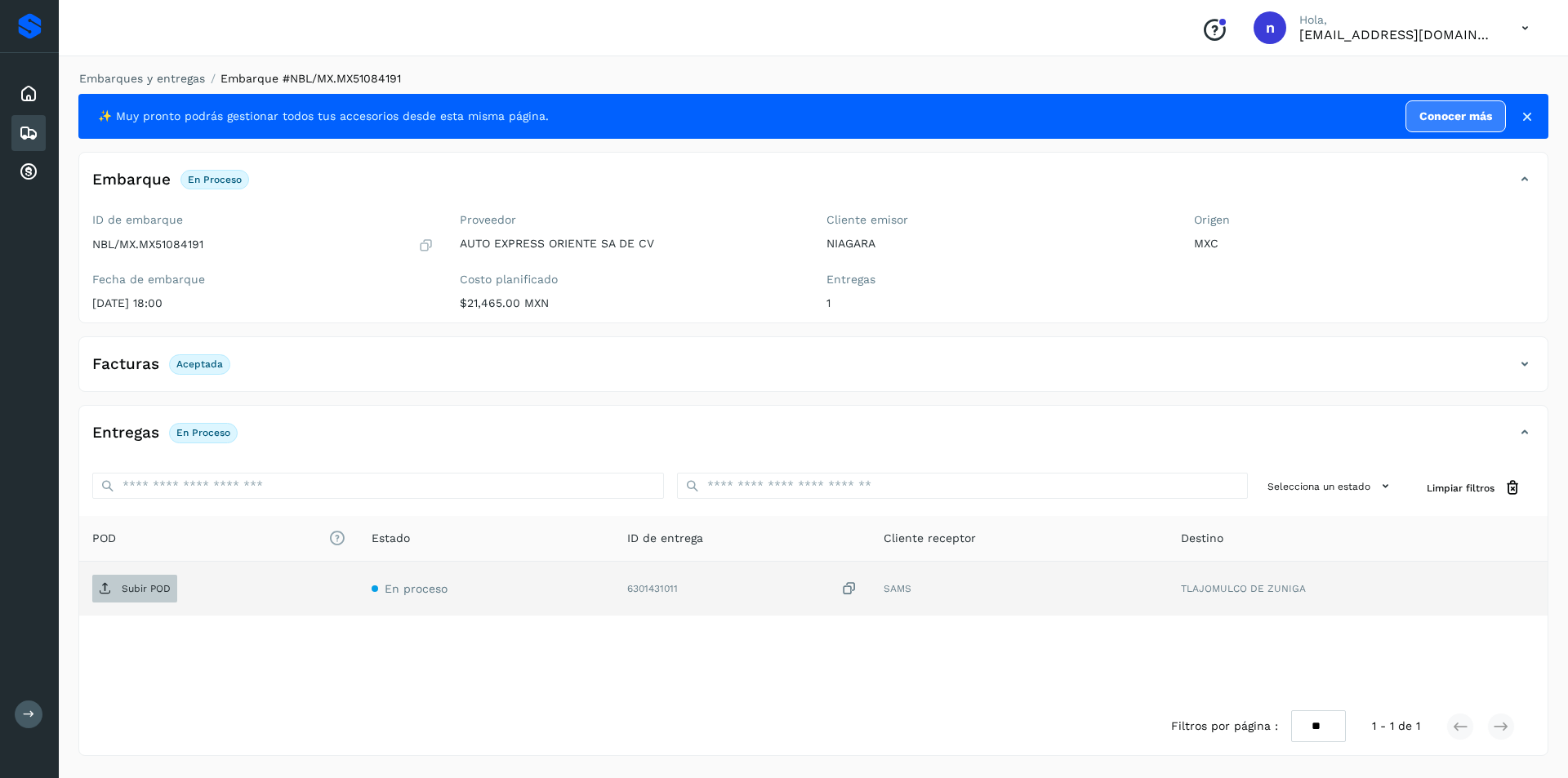
click at [121, 587] on p "Subir POD" at bounding box center [145, 589] width 49 height 12
click at [135, 589] on p "Subir POD" at bounding box center [145, 589] width 49 height 12
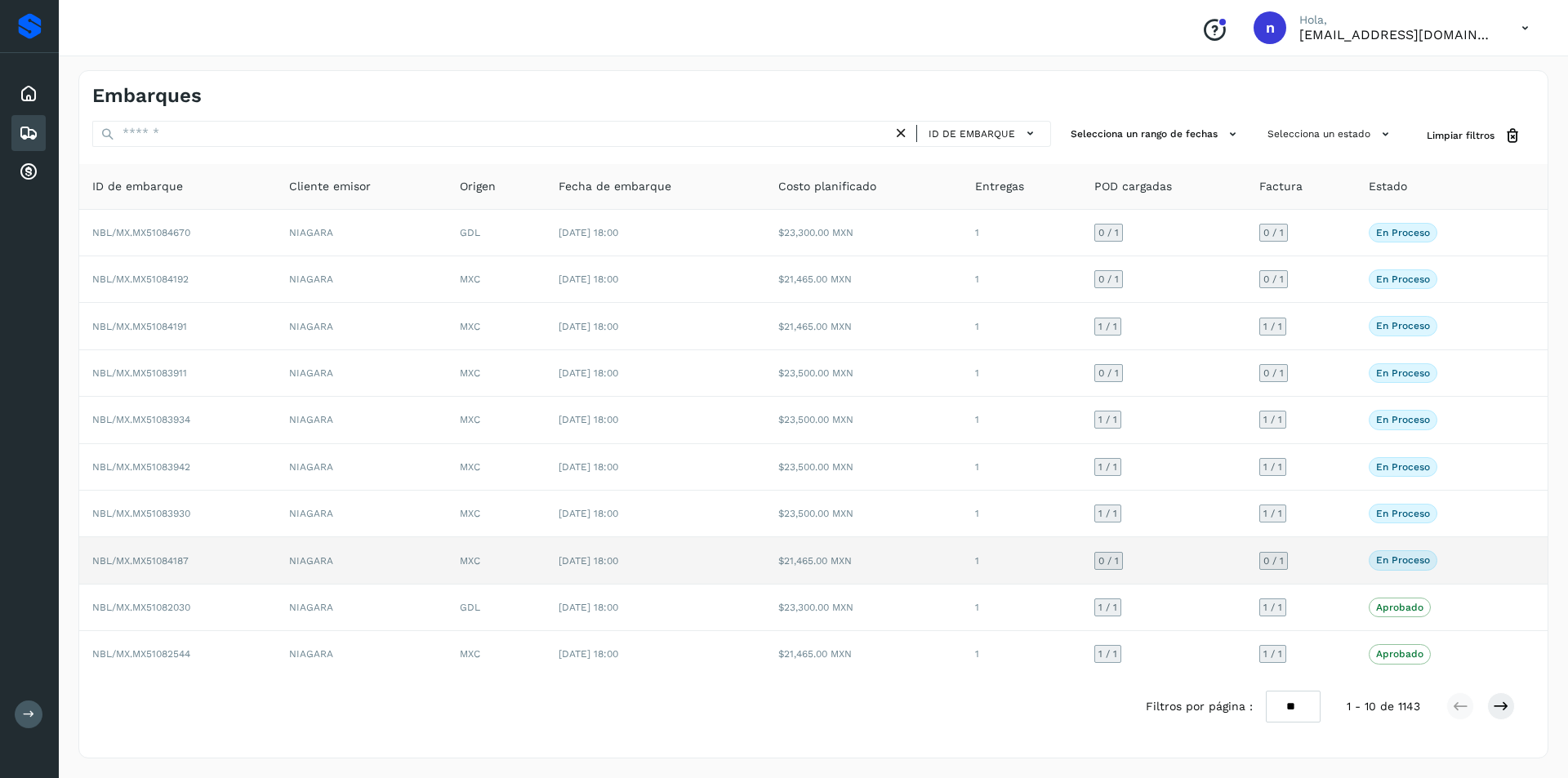
click at [169, 553] on td "NBL/MX.MX51084187" at bounding box center [178, 560] width 197 height 46
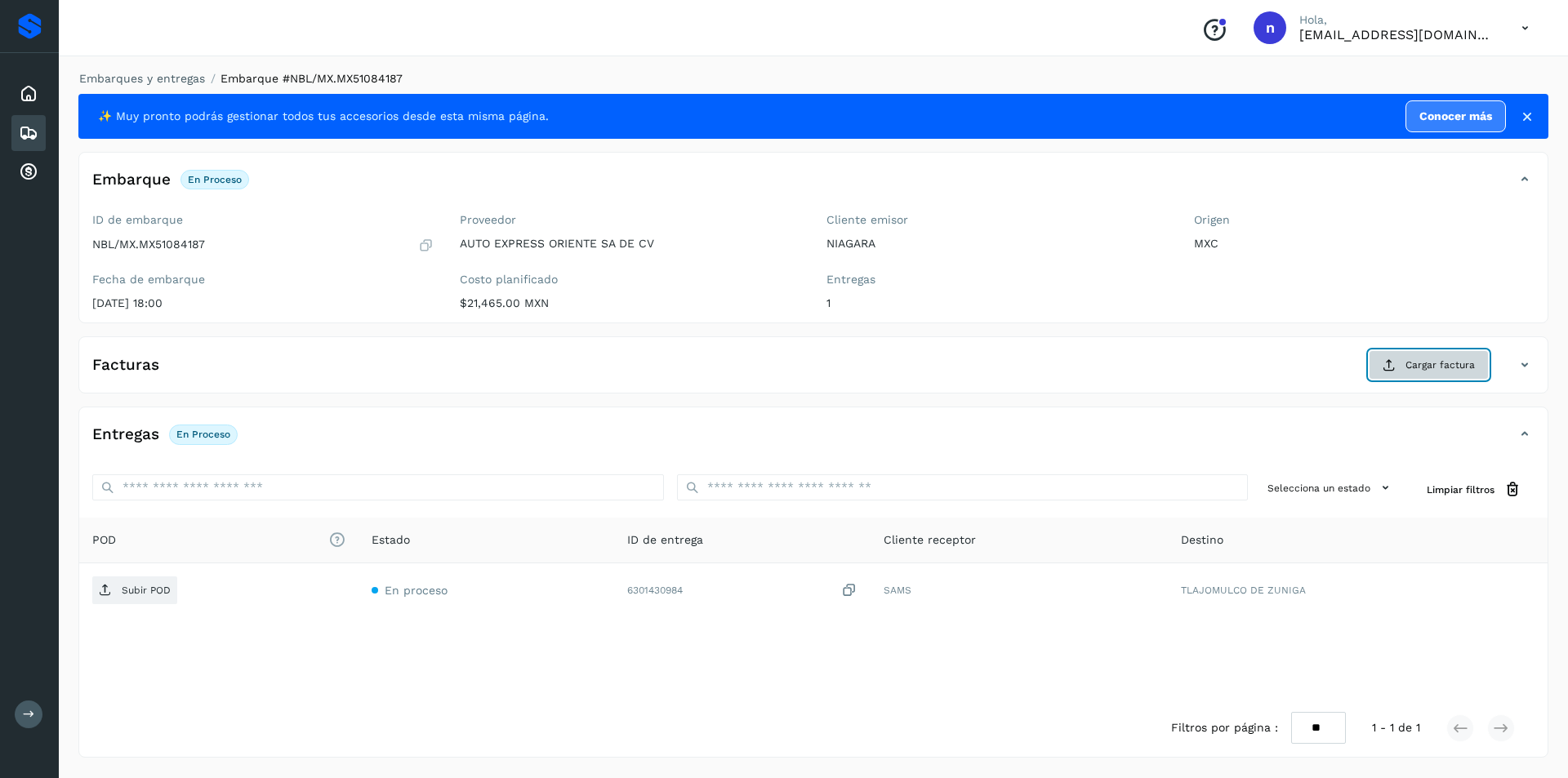
click at [1423, 360] on span "Cargar factura" at bounding box center [1440, 365] width 69 height 15
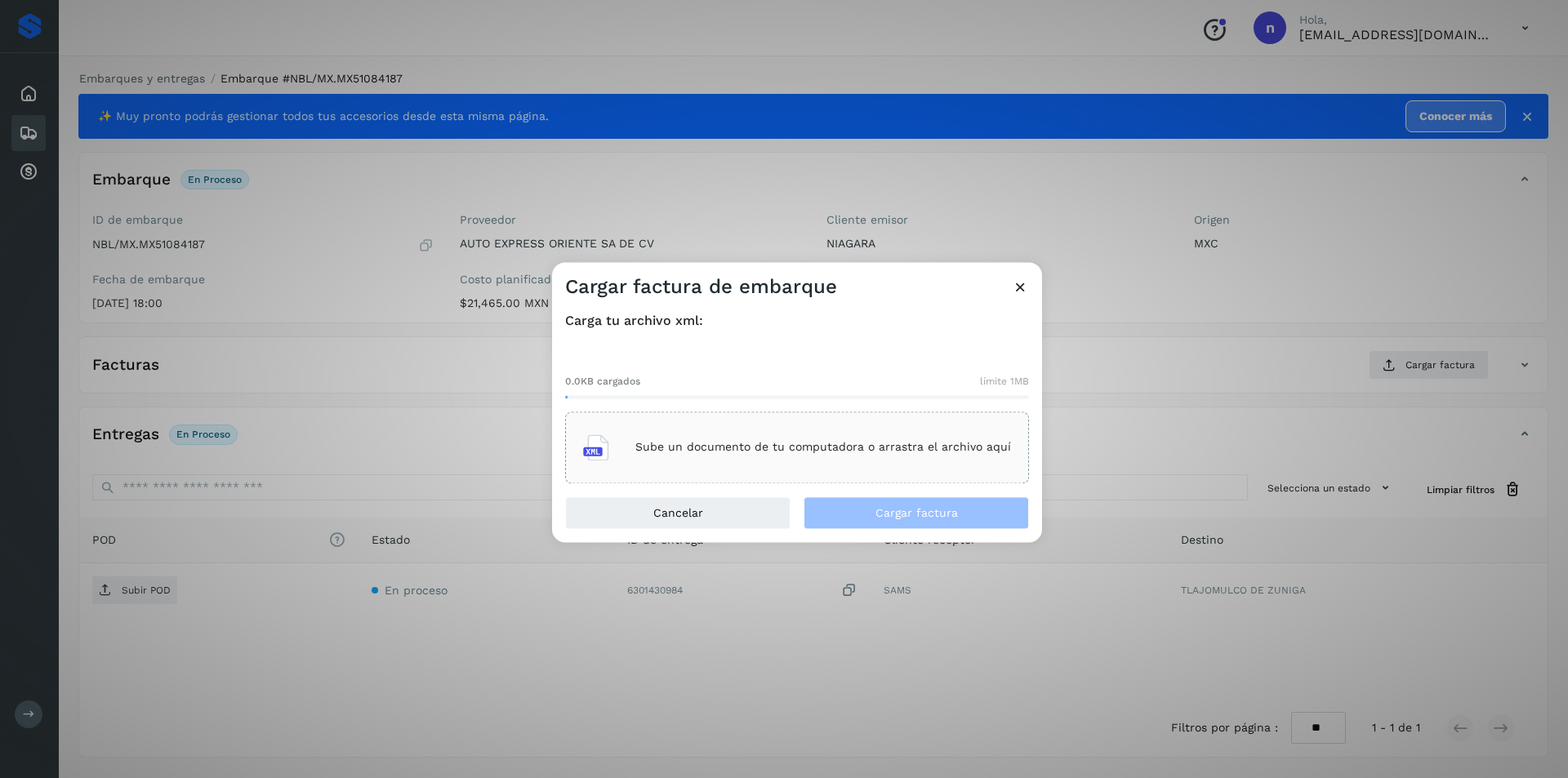
click at [791, 444] on p "Sube un documento de tu computadora o arrastra el archivo aquí" at bounding box center [823, 448] width 376 height 14
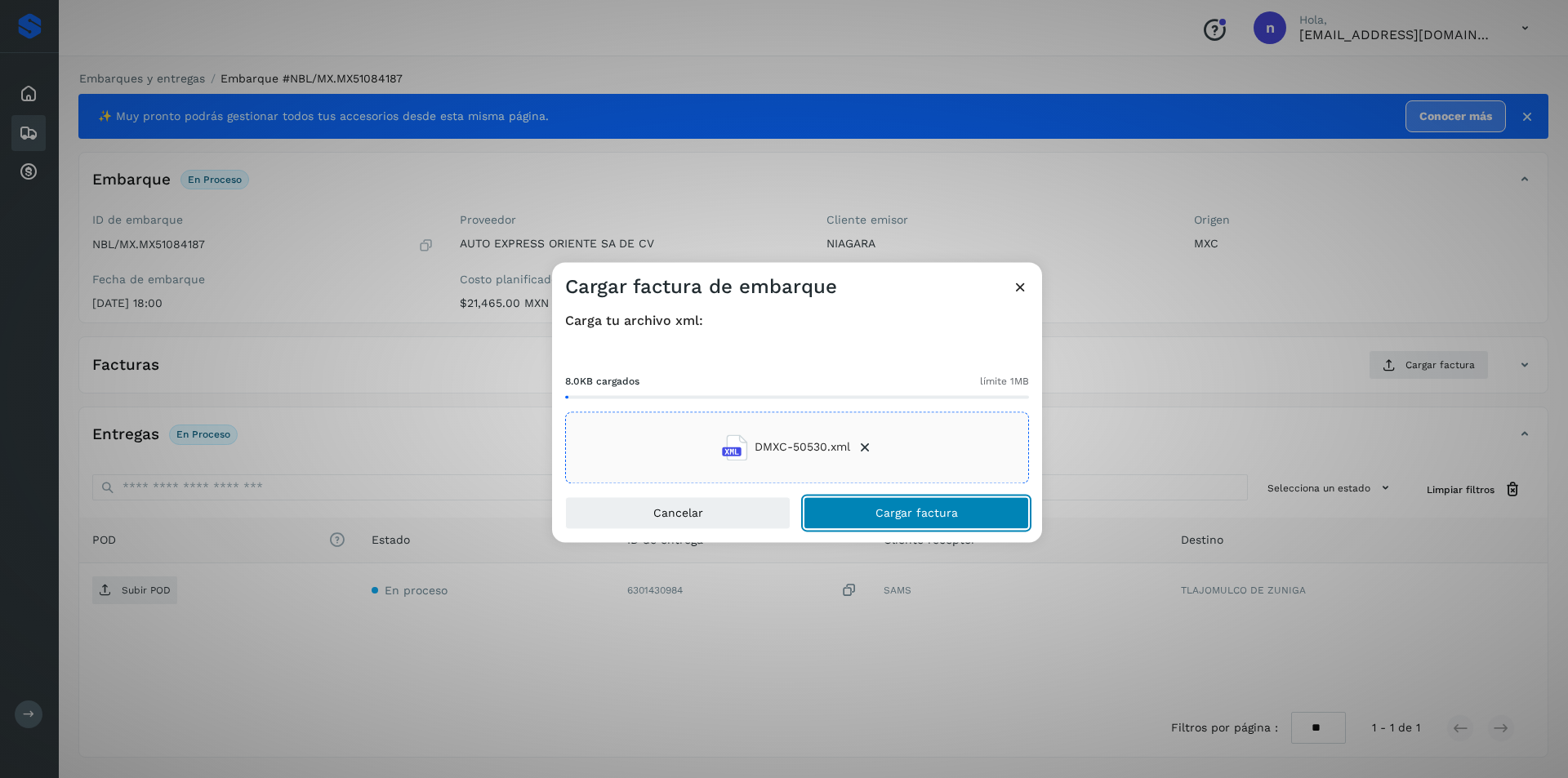
click at [900, 505] on button "Cargar factura" at bounding box center [916, 513] width 226 height 33
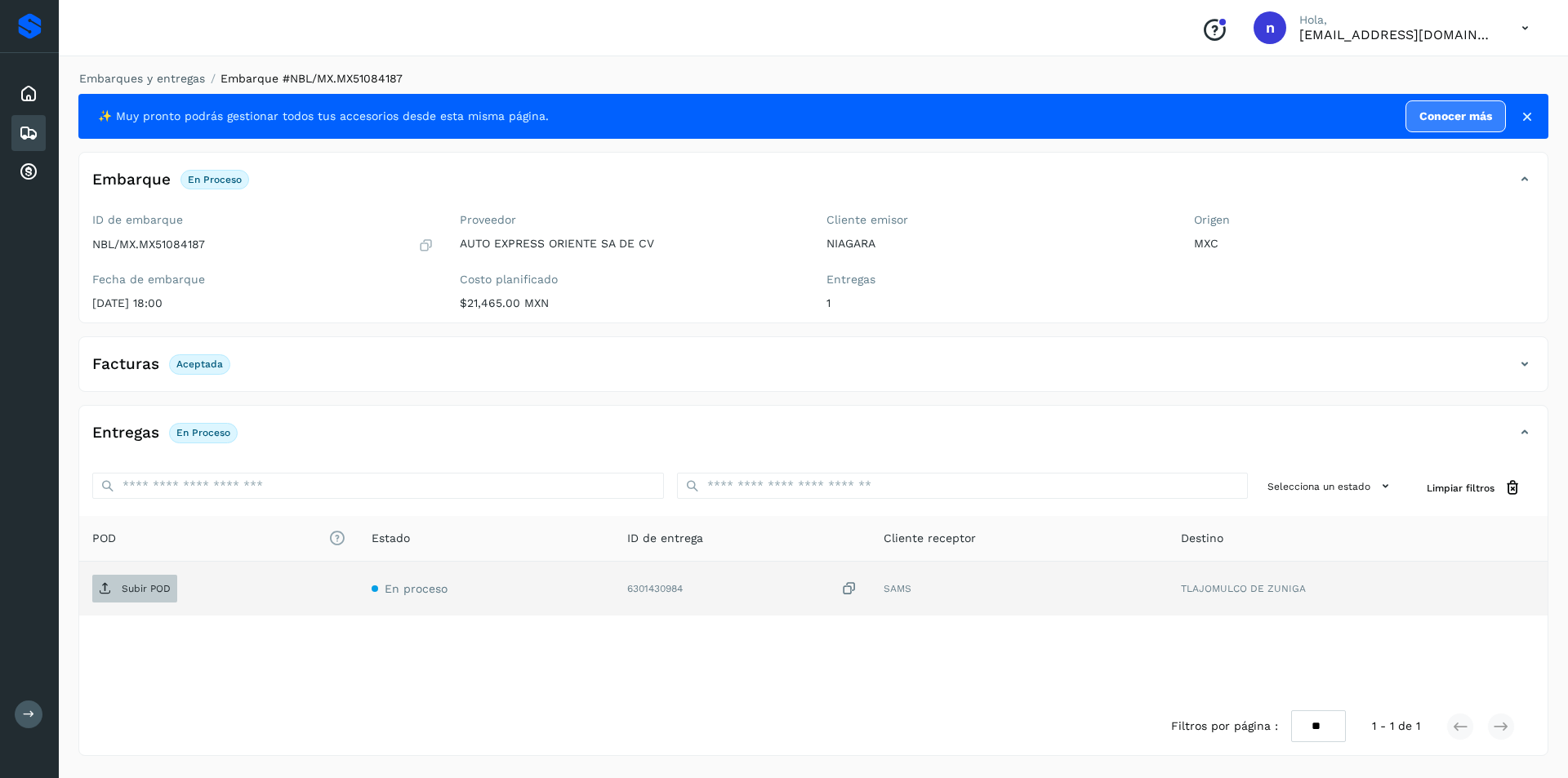
click at [128, 586] on p "Subir POD" at bounding box center [145, 589] width 49 height 12
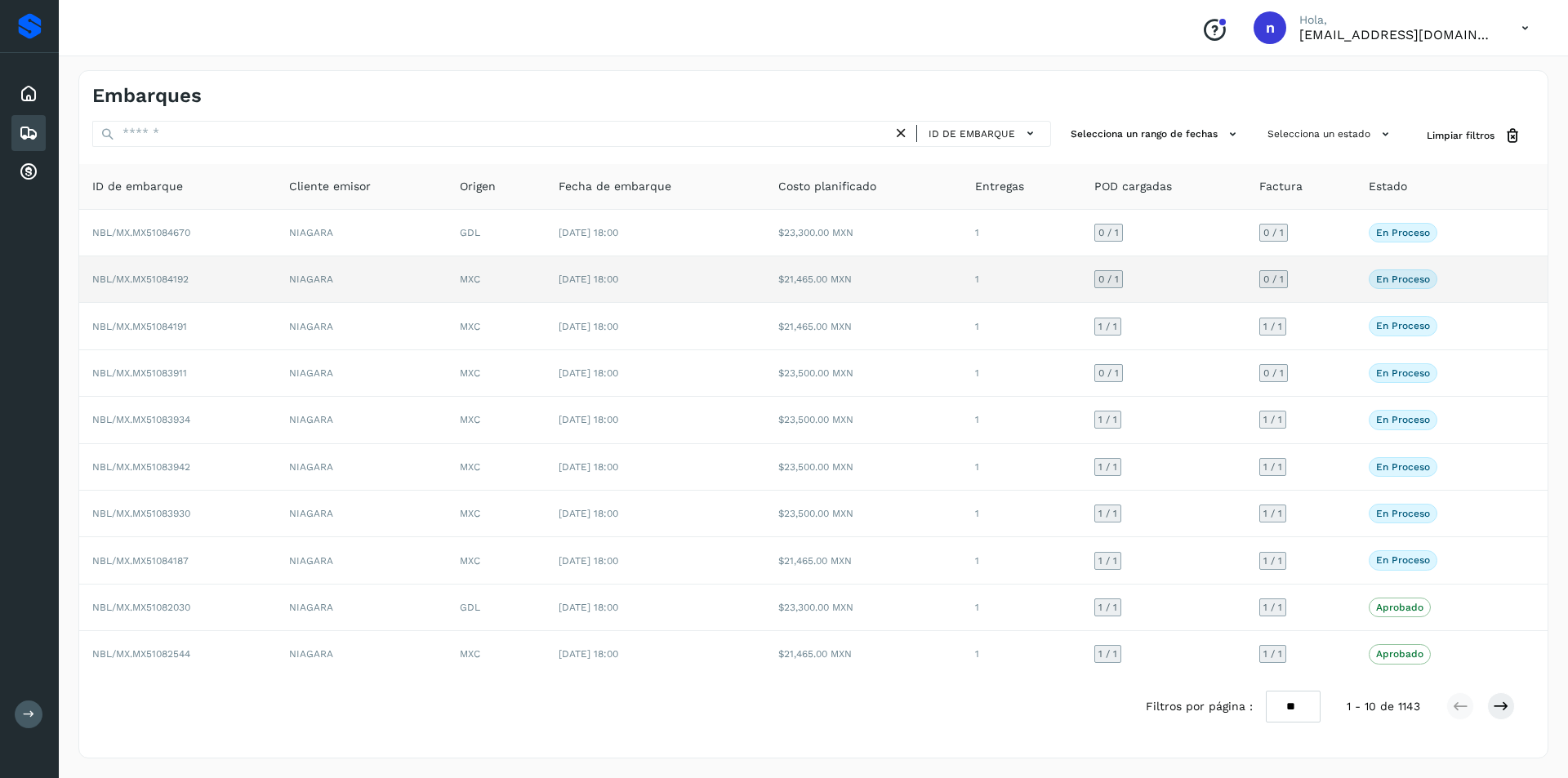
click at [155, 277] on span "NBL/MX.MX51084192" at bounding box center [140, 279] width 97 height 12
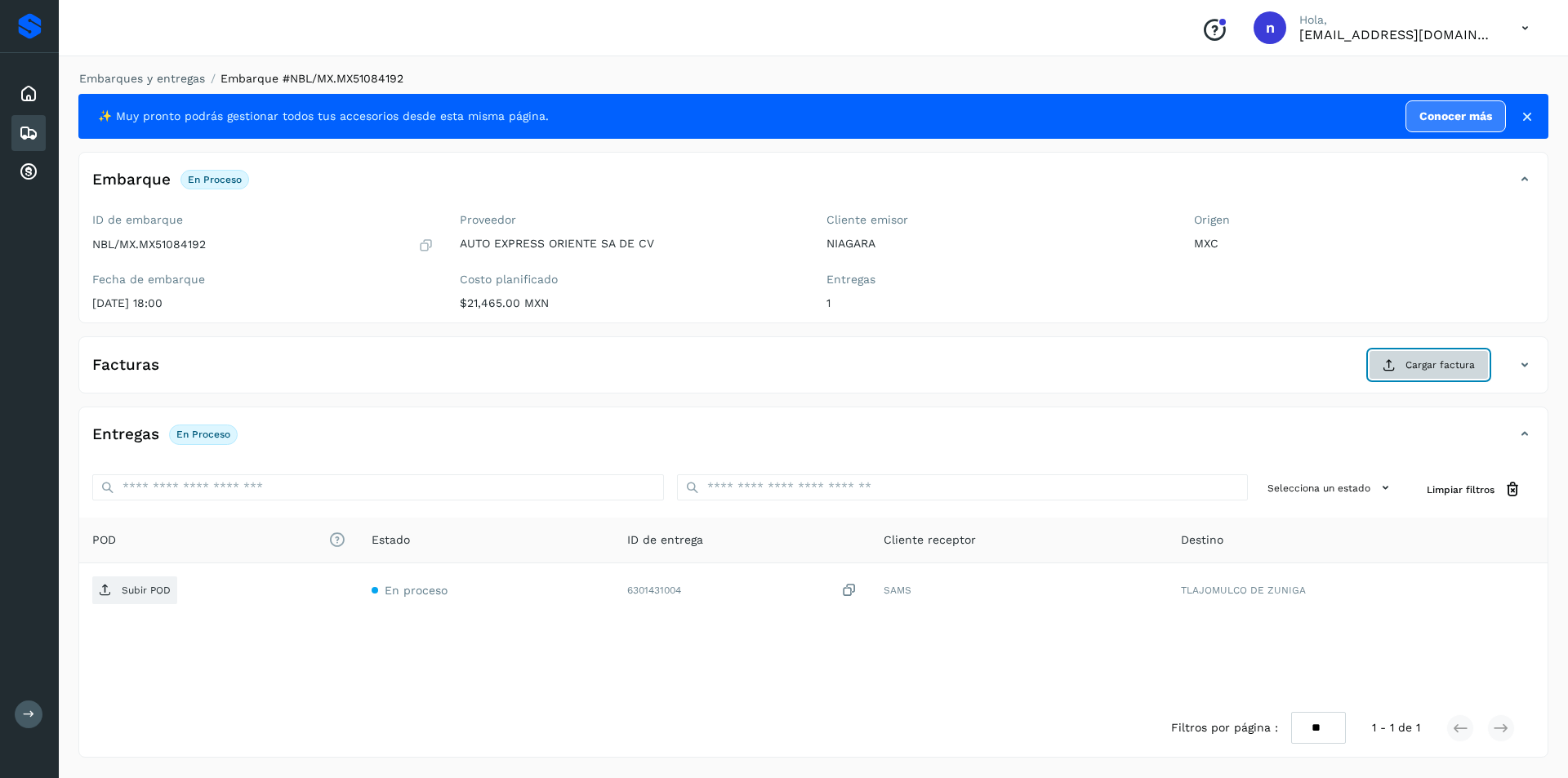
click at [1419, 364] on span "Cargar factura" at bounding box center [1440, 365] width 69 height 15
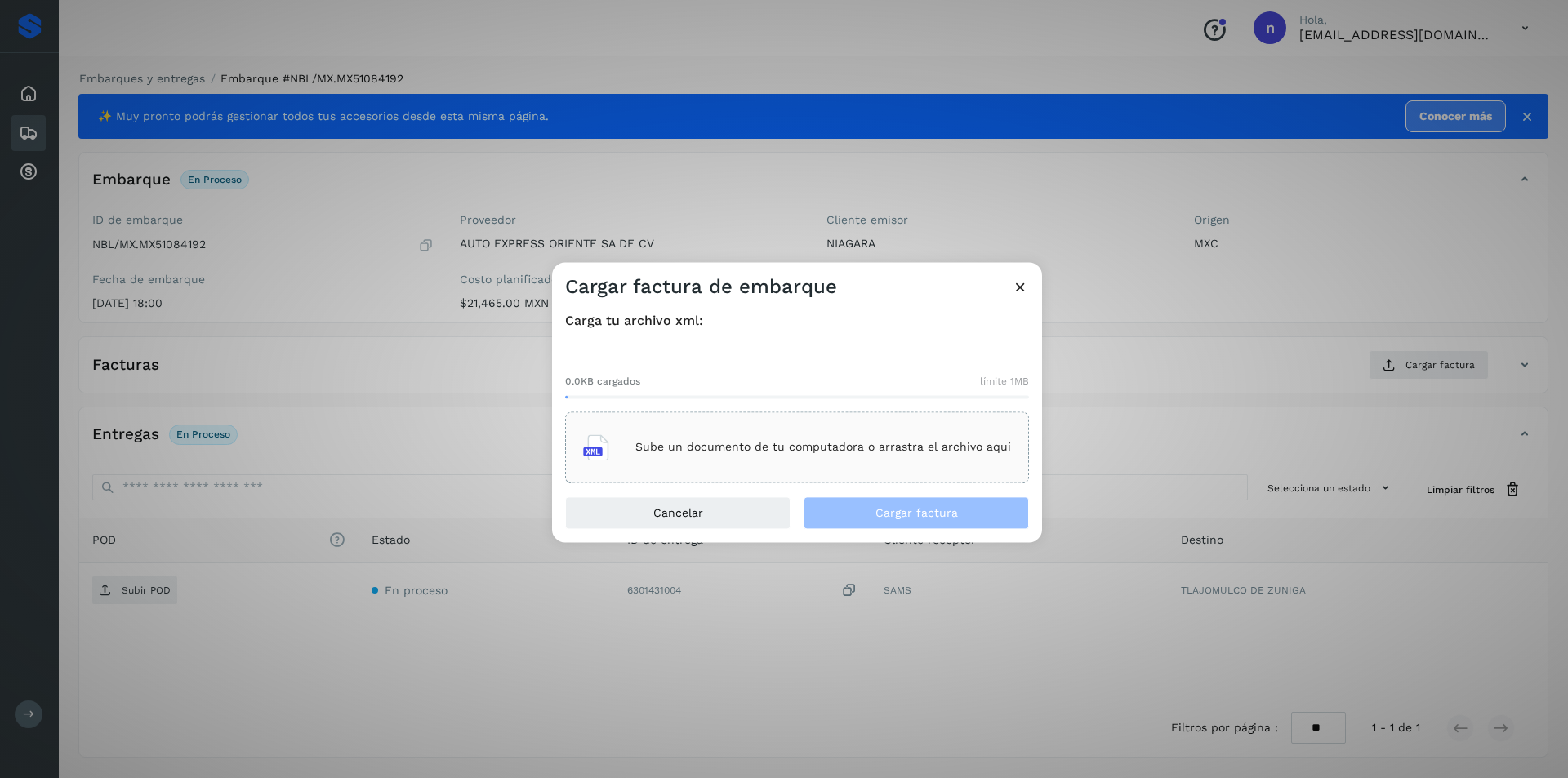
click at [827, 462] on div "Sube un documento de tu computadora o arrastra el archivo aquí" at bounding box center [797, 447] width 428 height 44
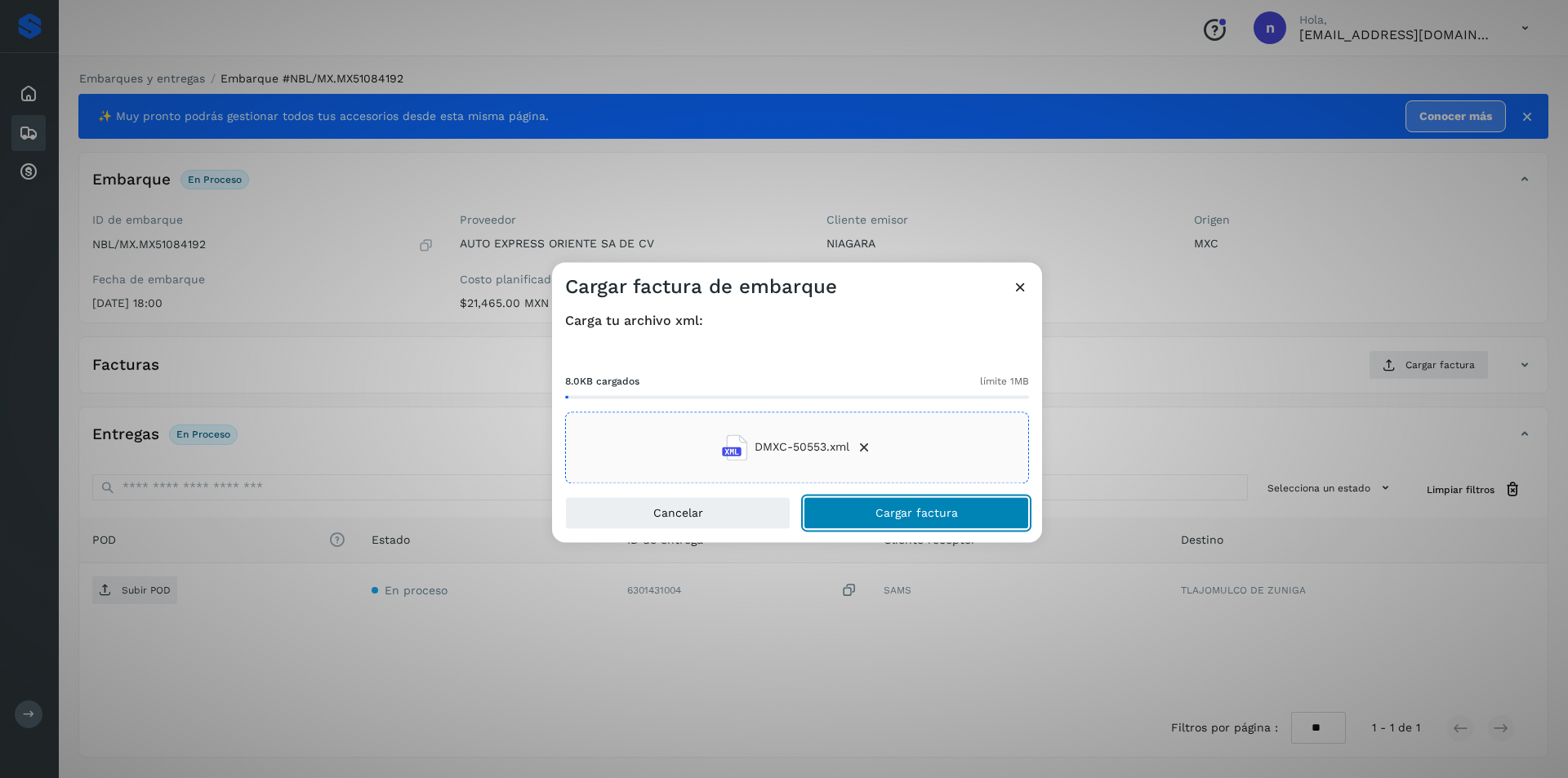
click at [896, 508] on span "Cargar factura" at bounding box center [916, 513] width 83 height 12
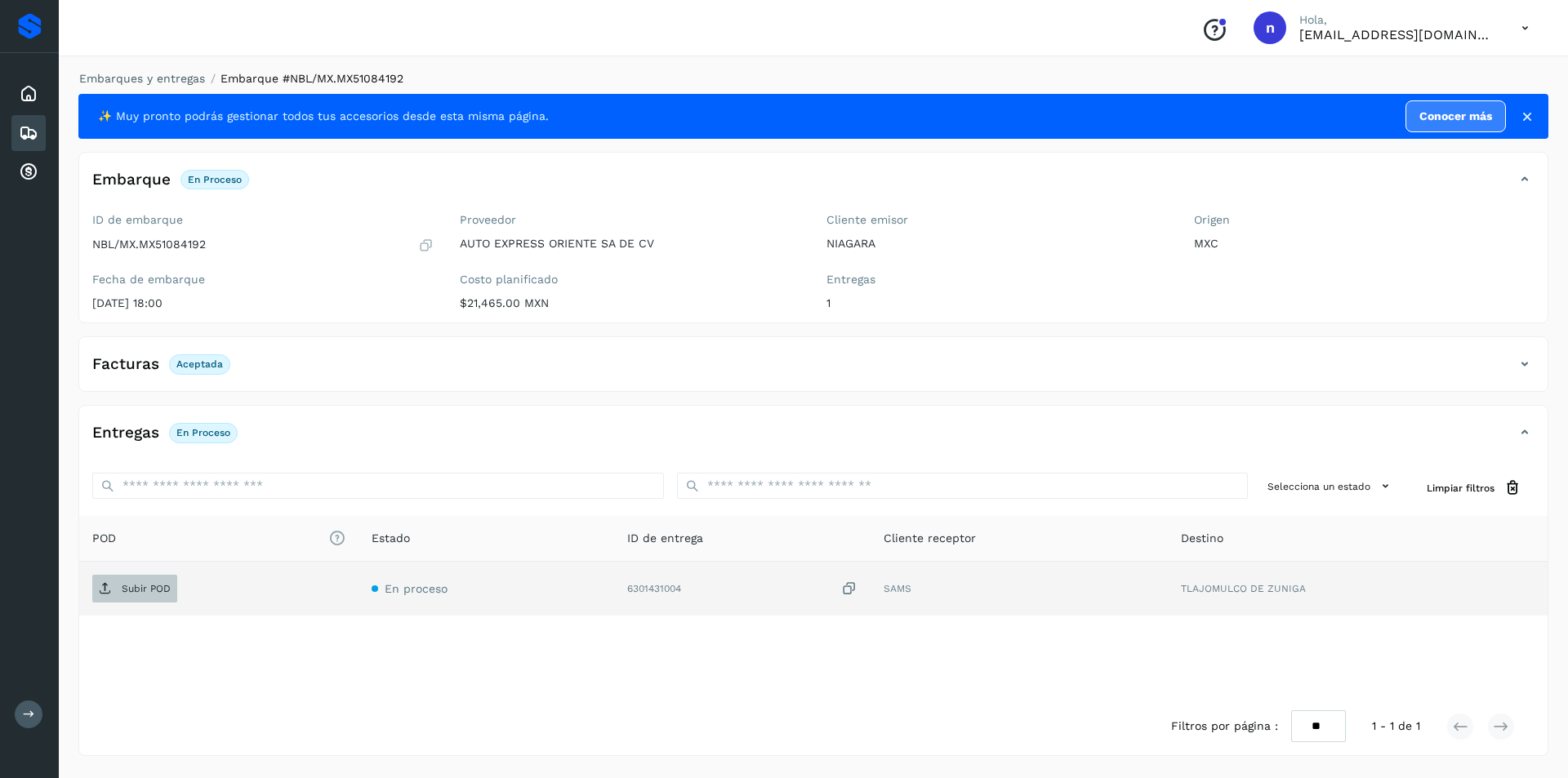
click at [135, 584] on p "Subir POD" at bounding box center [145, 589] width 49 height 12
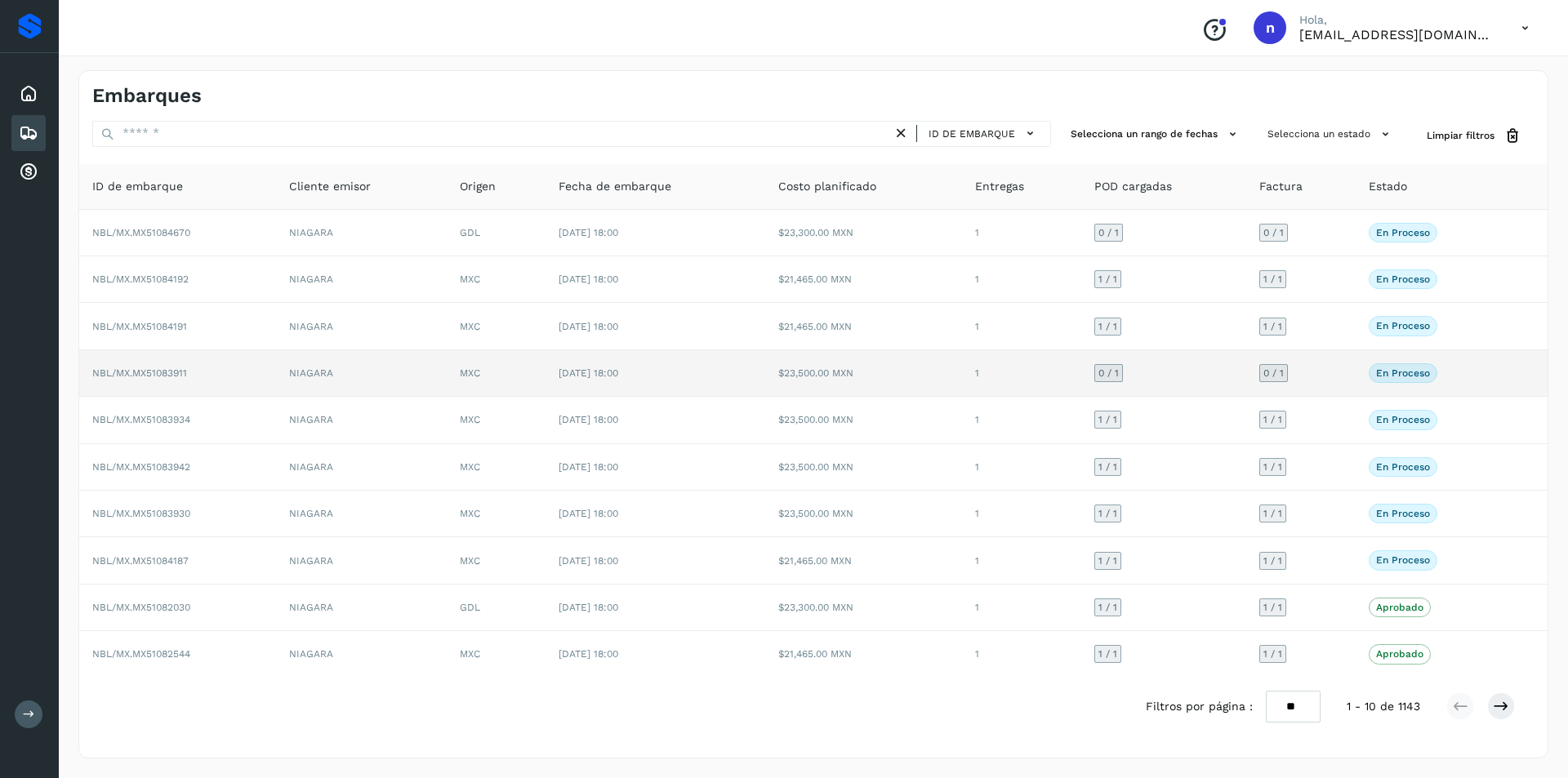
click at [150, 367] on td "NBL/MX.MX51083911" at bounding box center [178, 373] width 197 height 46
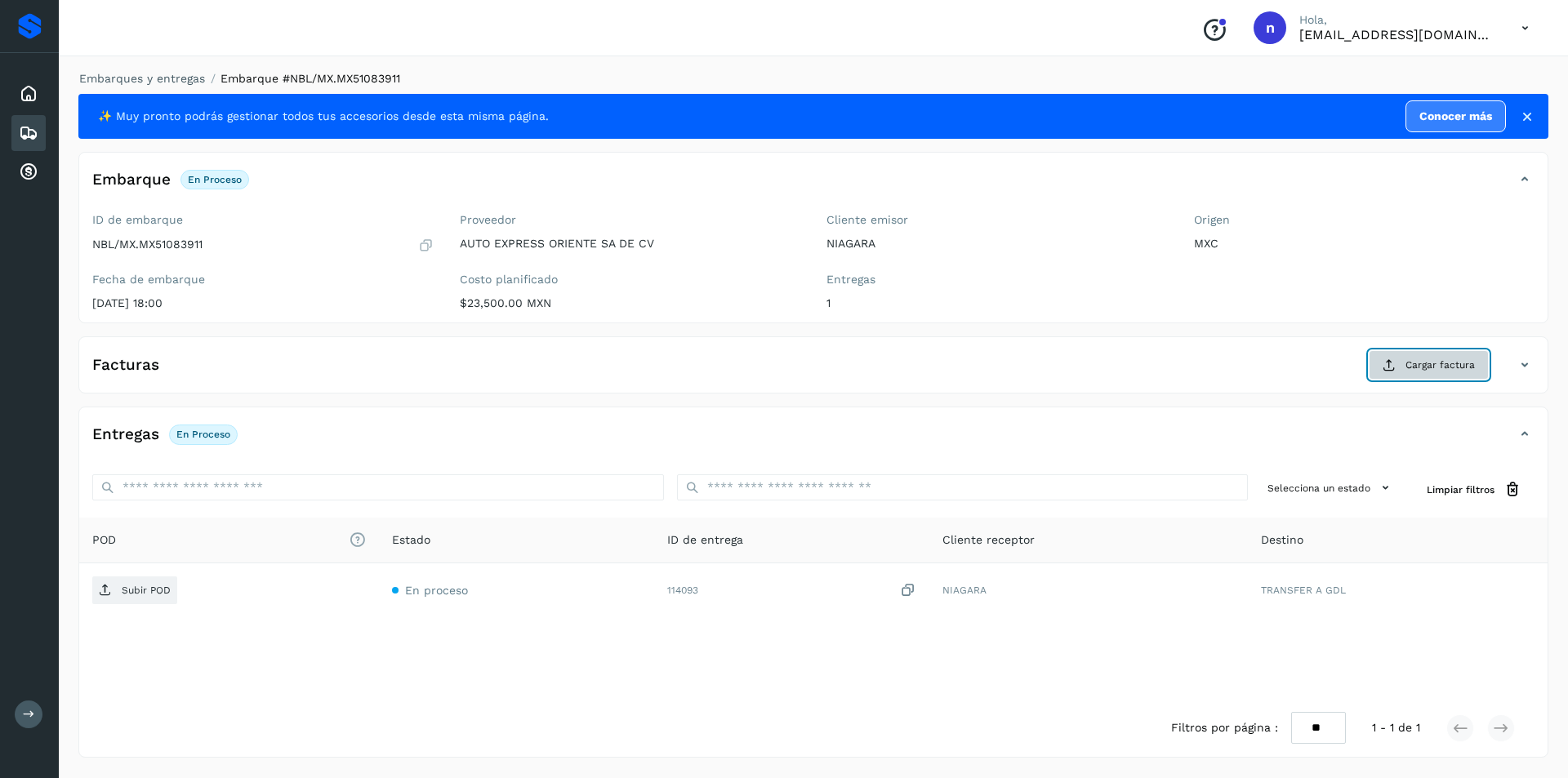
click at [1405, 368] on button "Cargar factura" at bounding box center [1428, 365] width 120 height 30
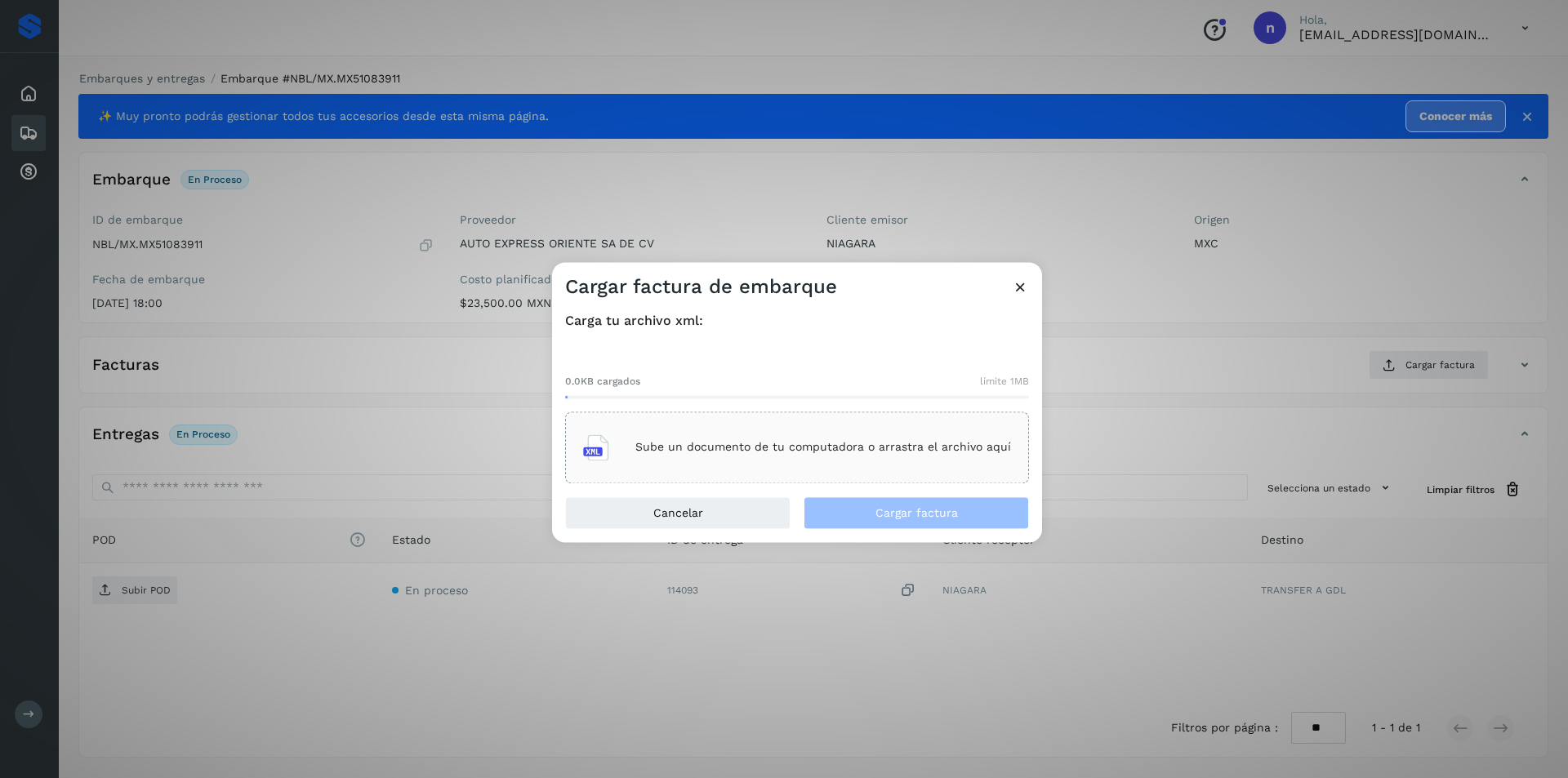
click at [753, 441] on p "Sube un documento de tu computadora o arrastra el archivo aquí" at bounding box center [823, 448] width 376 height 14
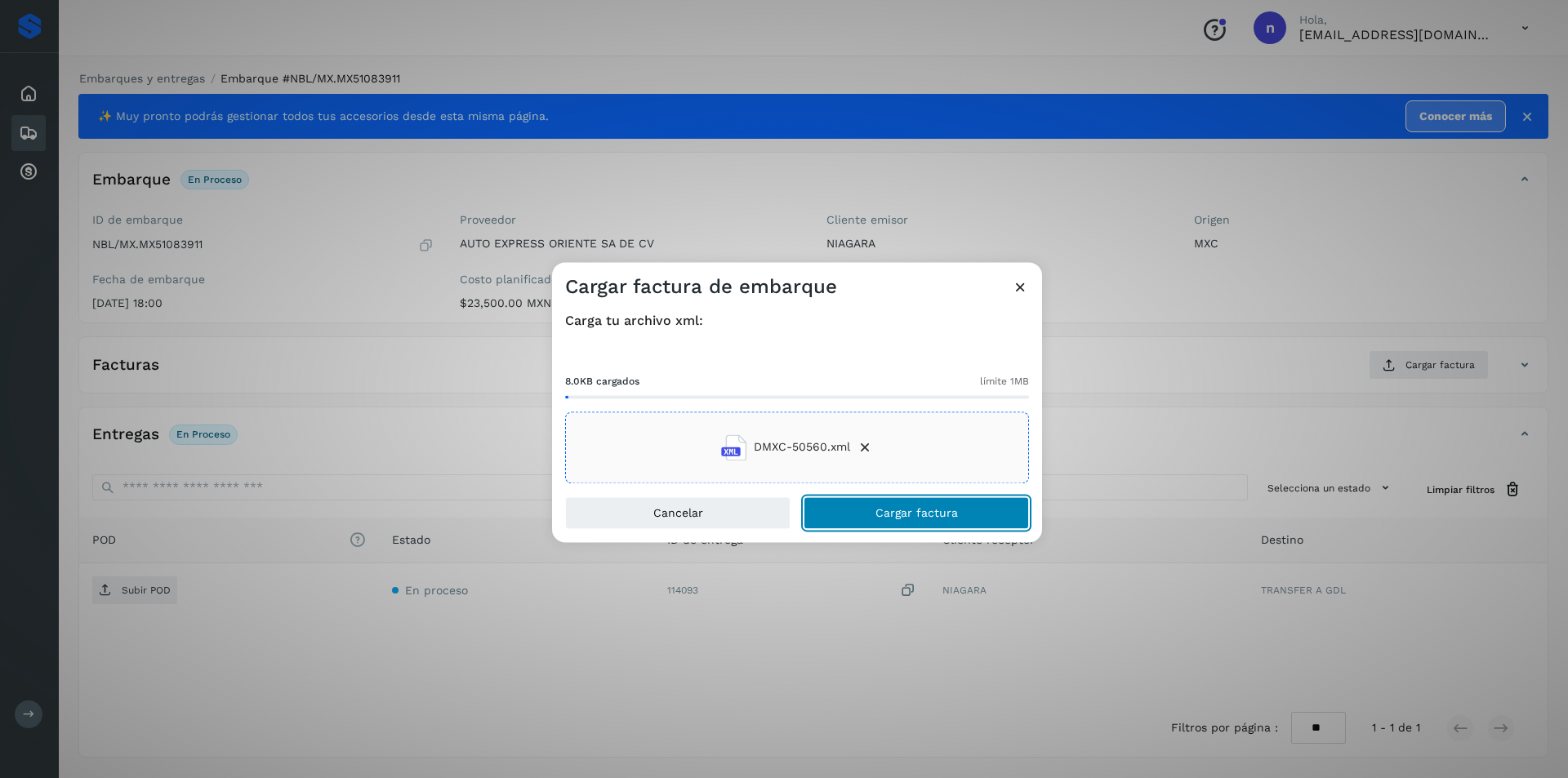
click at [929, 512] on span "Cargar factura" at bounding box center [916, 513] width 83 height 12
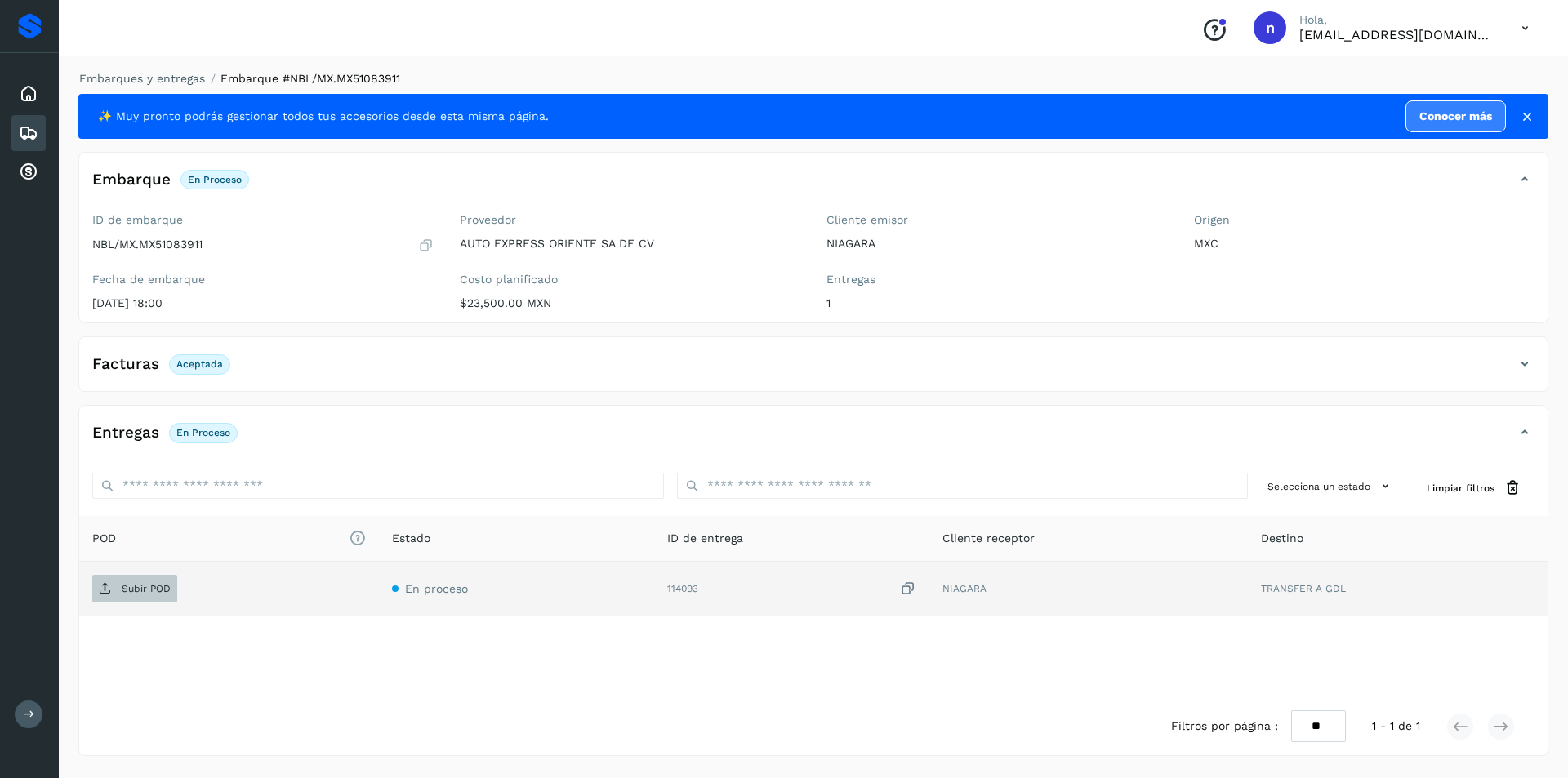
click at [131, 586] on p "Subir POD" at bounding box center [145, 589] width 49 height 12
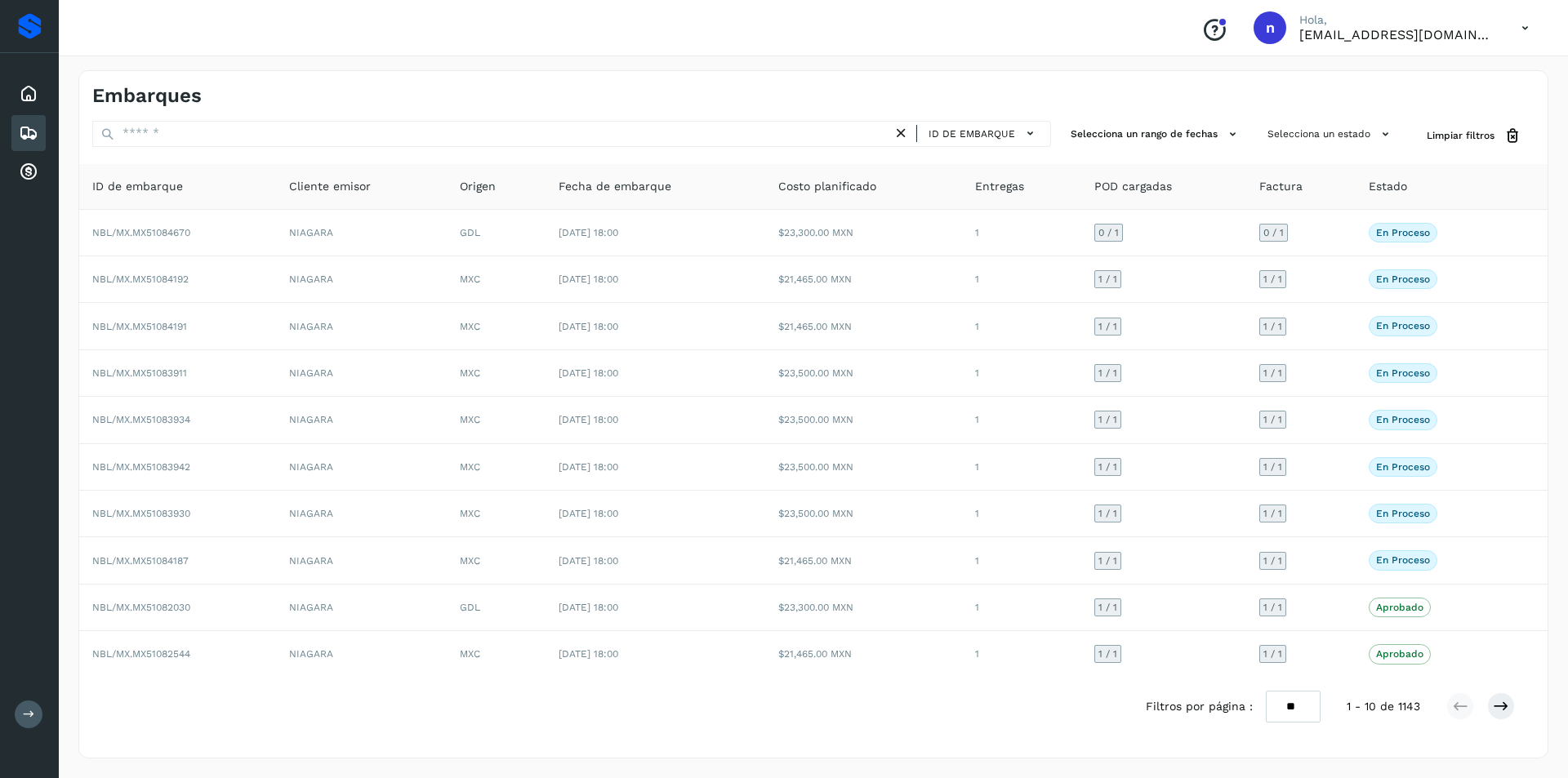
click at [1523, 27] on icon at bounding box center [1524, 28] width 34 height 34
click at [1433, 74] on div "Cerrar sesión" at bounding box center [1443, 74] width 194 height 31
